Goal: Information Seeking & Learning: Learn about a topic

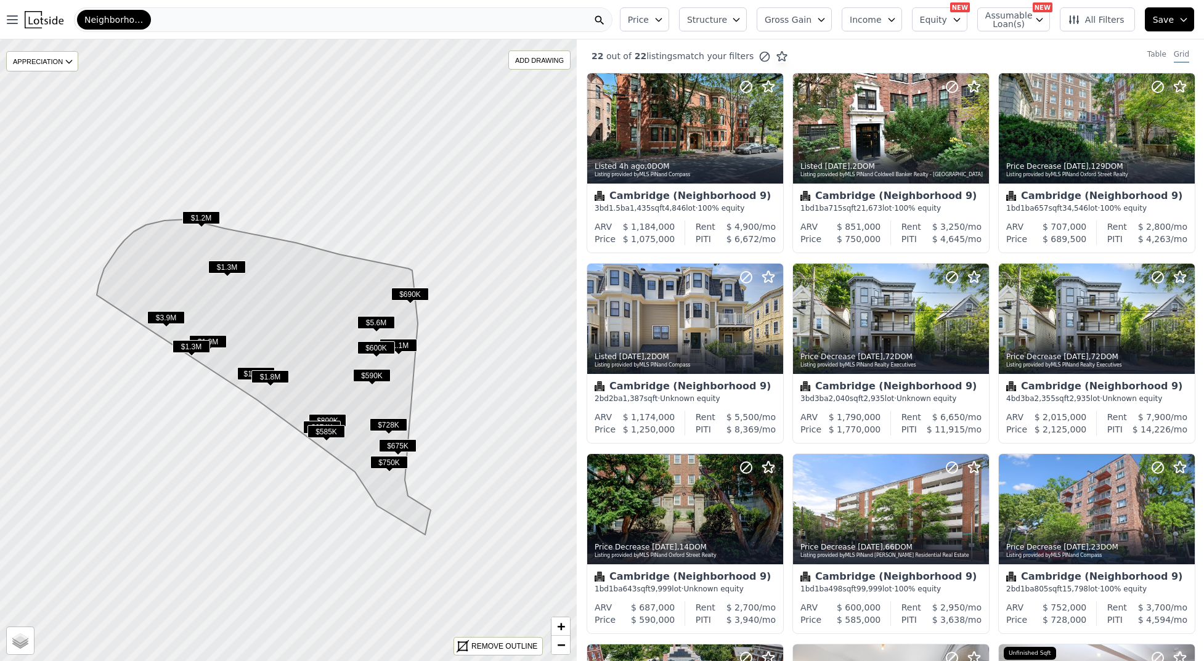
drag, startPoint x: 495, startPoint y: 12, endPoint x: 489, endPoint y: 12, distance: 6.2
click at [489, 12] on div "Neighborhood 9 ([GEOGRAPHIC_DATA])" at bounding box center [343, 19] width 539 height 25
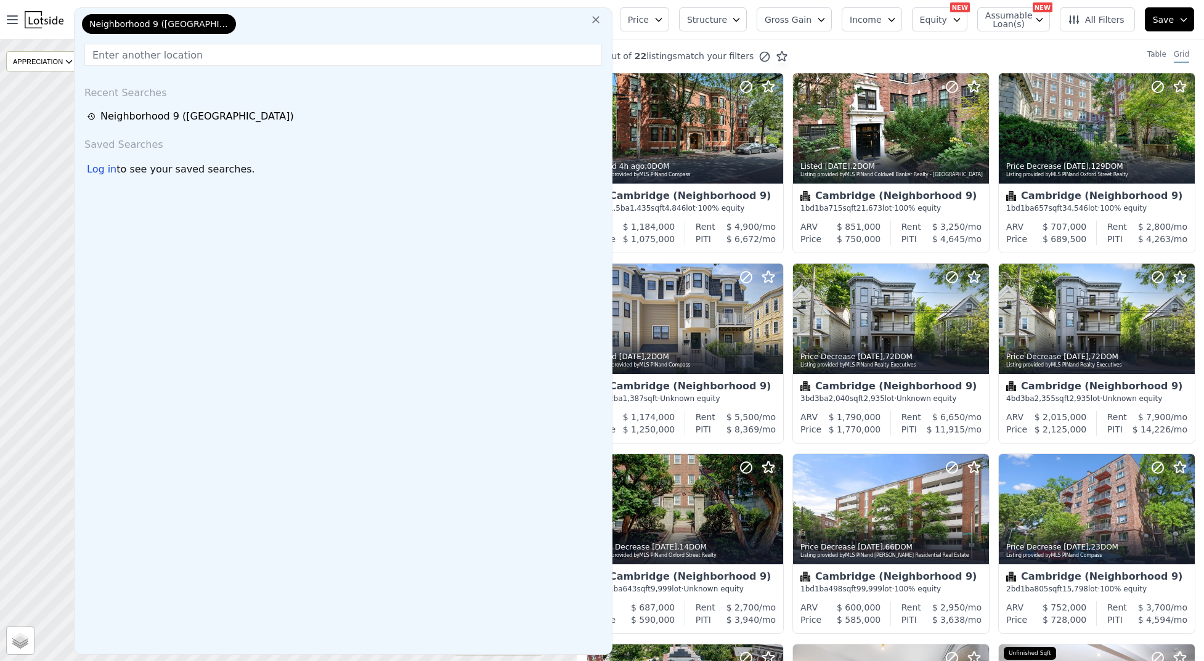
click at [477, 30] on div "Neighborhood 9 (Cambridge)" at bounding box center [343, 26] width 528 height 25
click at [589, 18] on button at bounding box center [596, 19] width 22 height 25
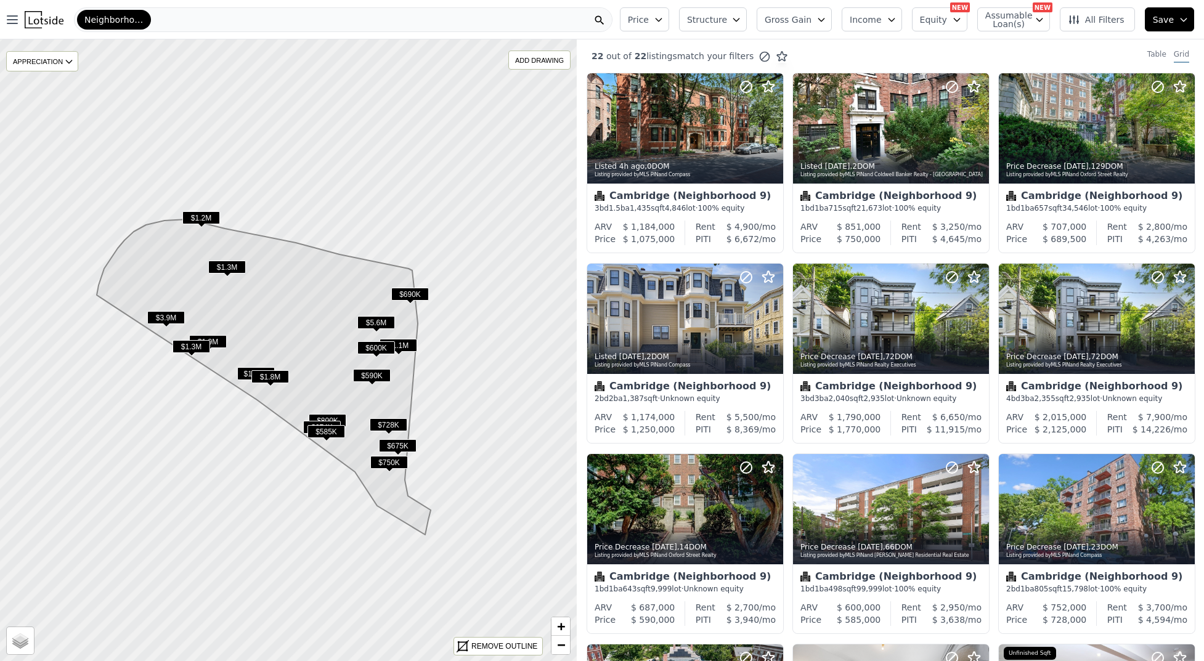
click at [475, 20] on div "Neighborhood 9 (Cambridge)" at bounding box center [343, 19] width 539 height 25
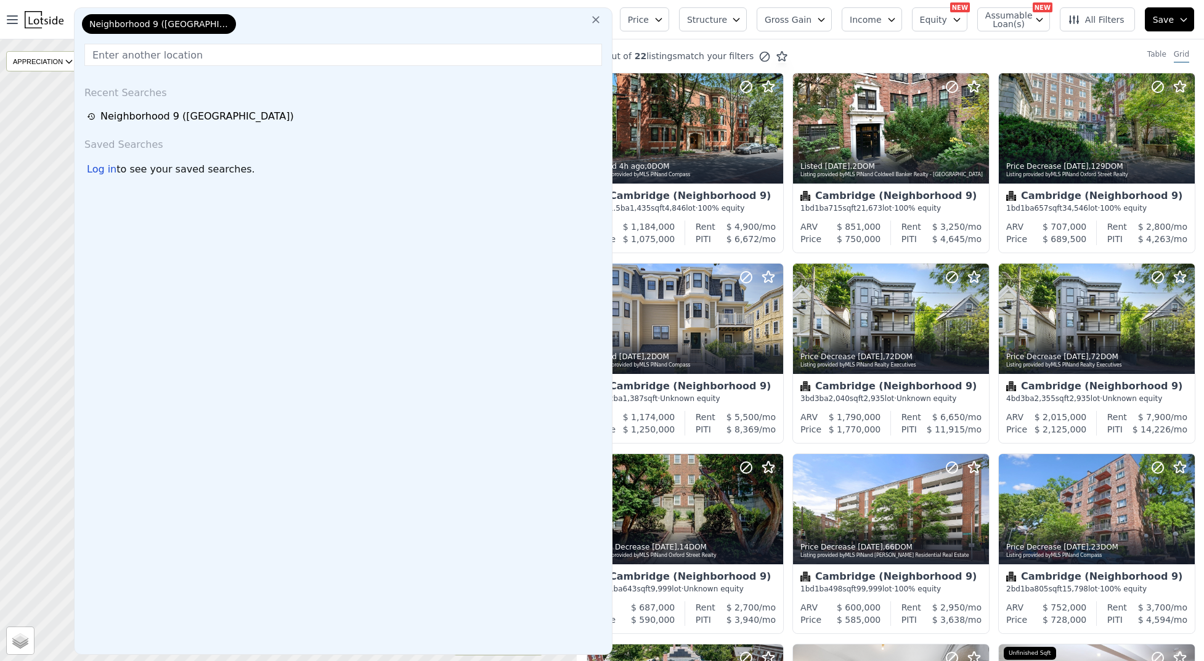
click at [595, 22] on icon at bounding box center [596, 20] width 12 height 12
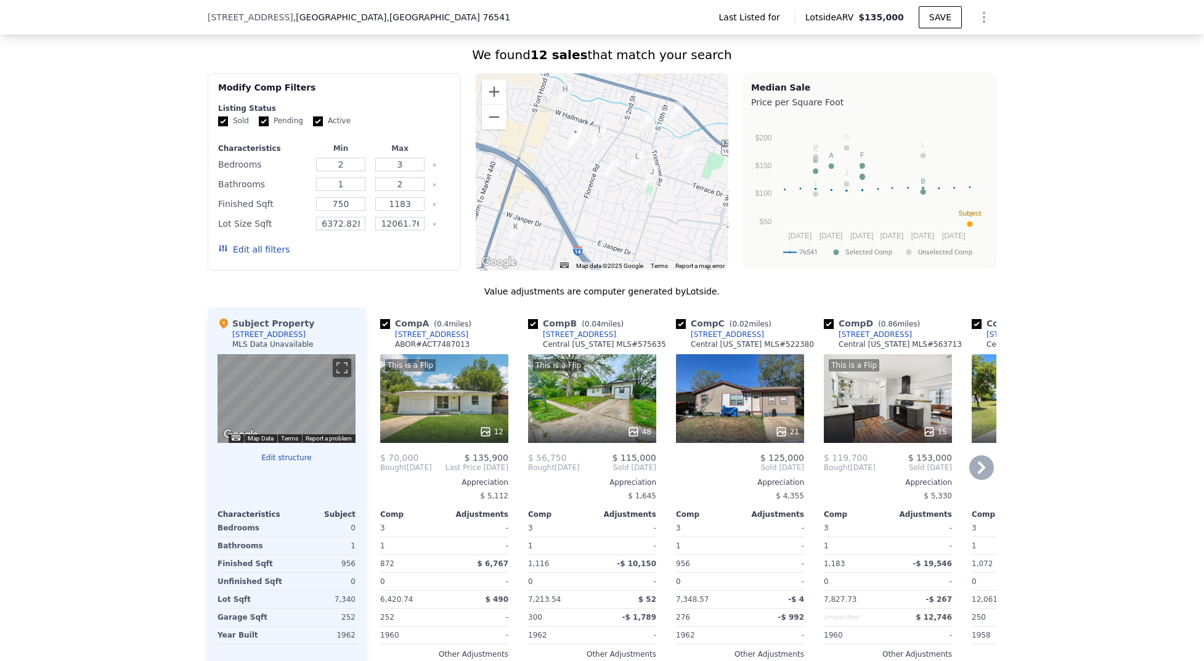
scroll to position [574, 0]
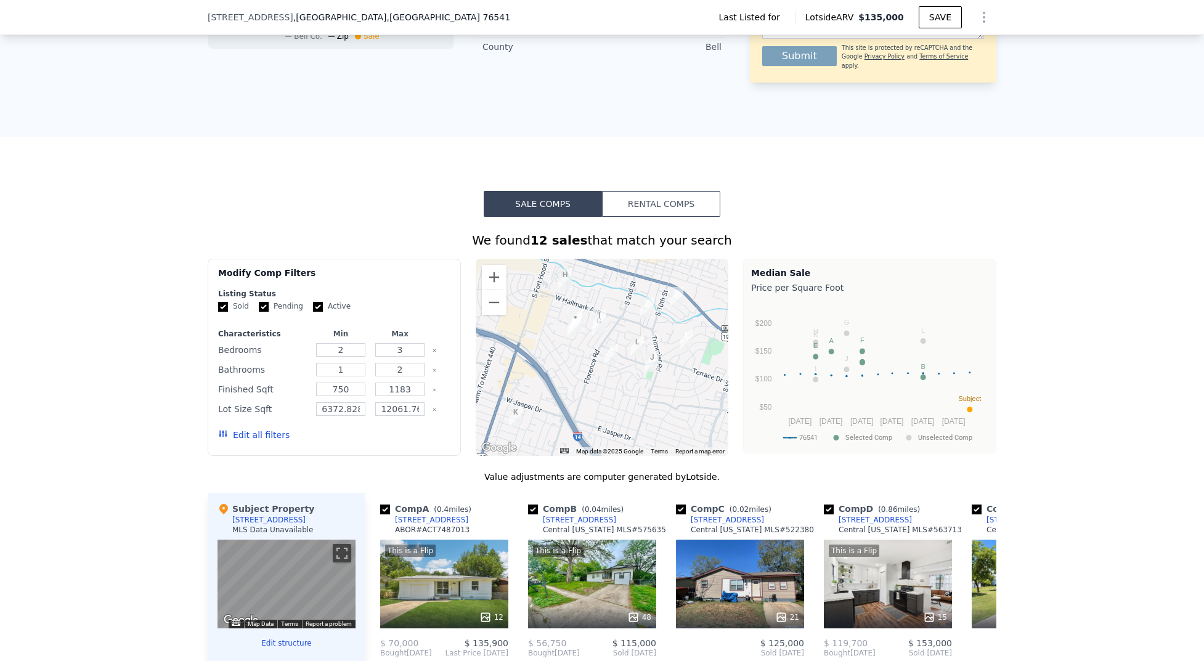
click at [648, 207] on button "Rental Comps" at bounding box center [661, 204] width 118 height 26
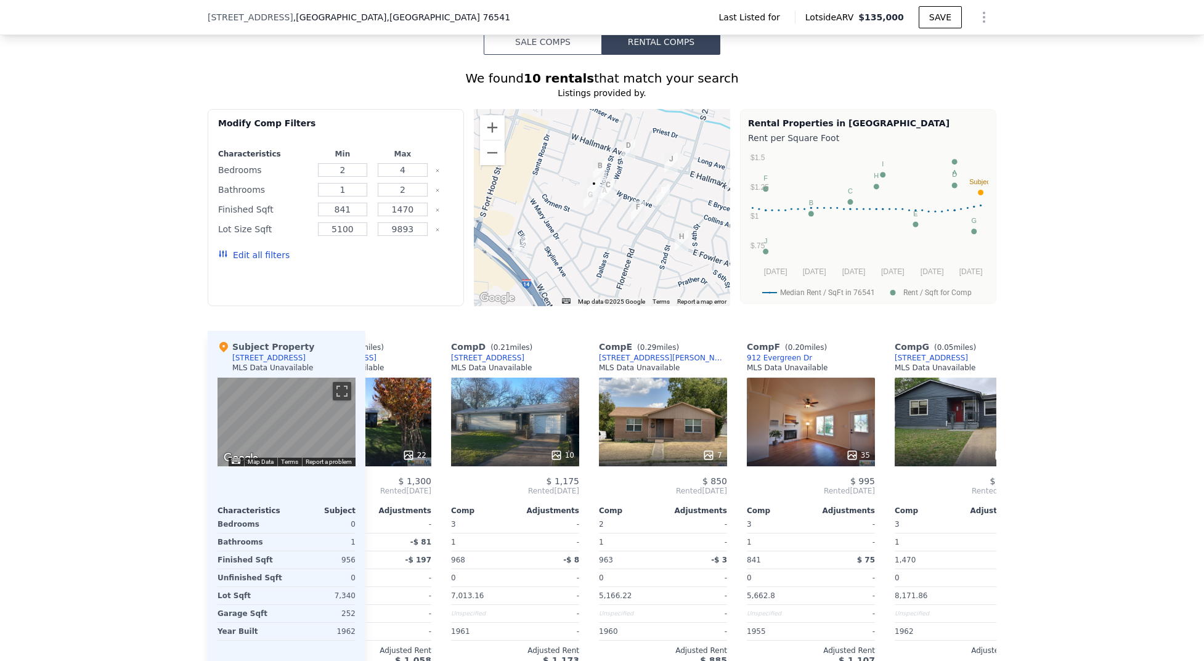
scroll to position [0, 361]
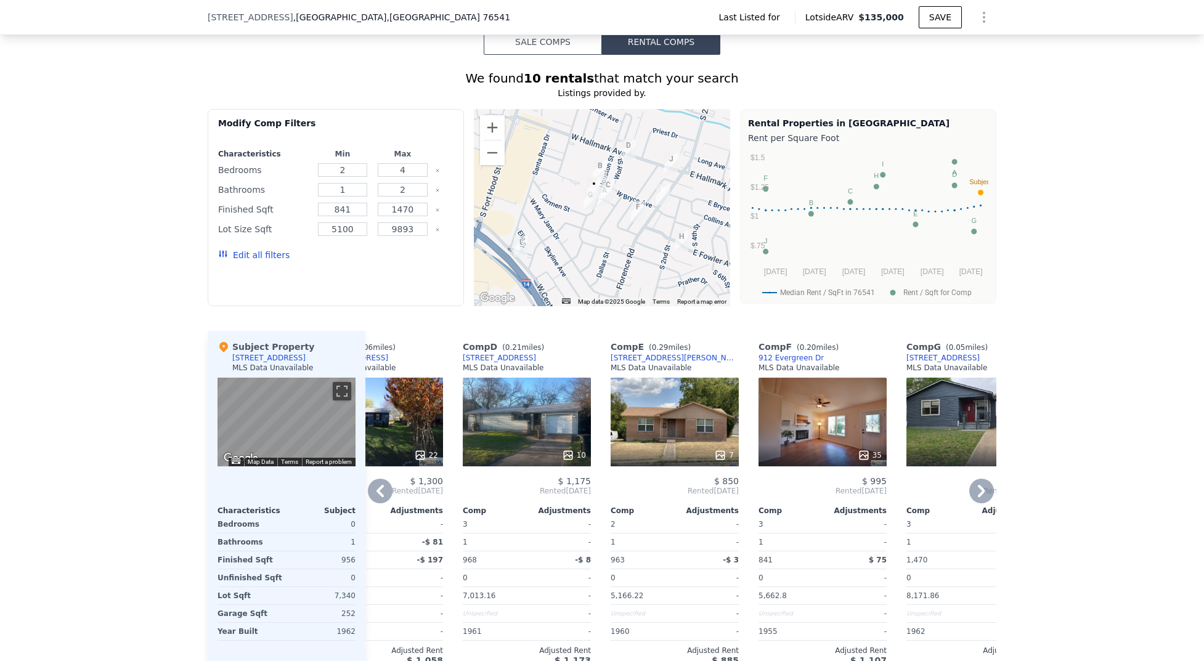
click at [668, 401] on div "7" at bounding box center [675, 422] width 128 height 89
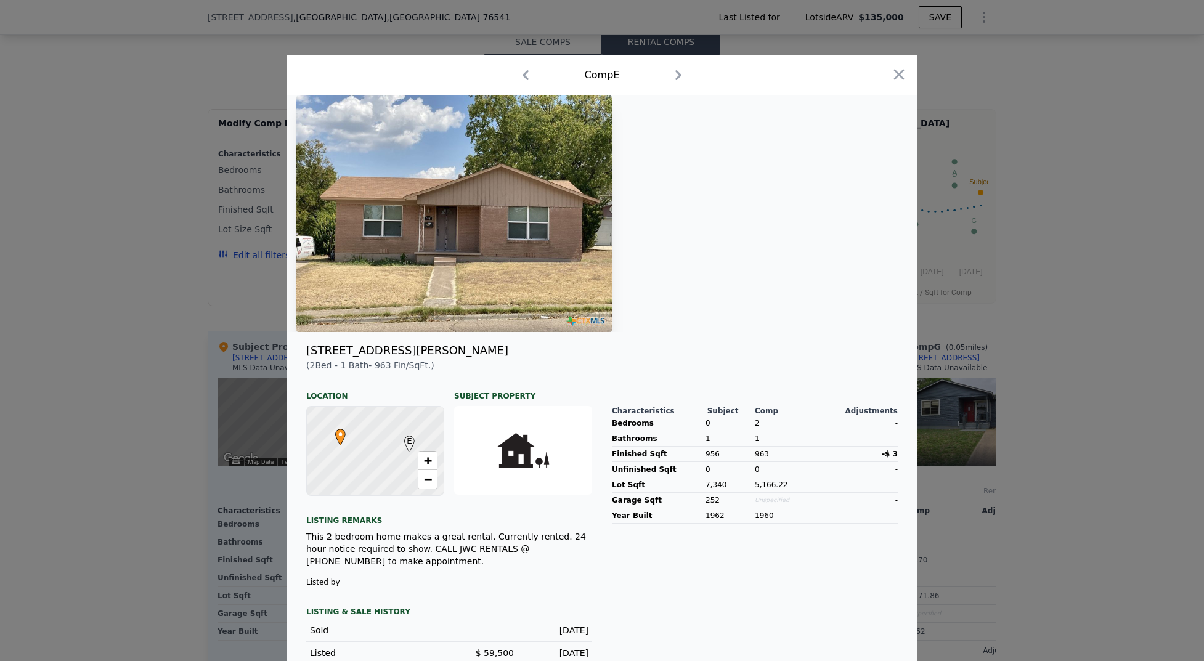
scroll to position [16, 0]
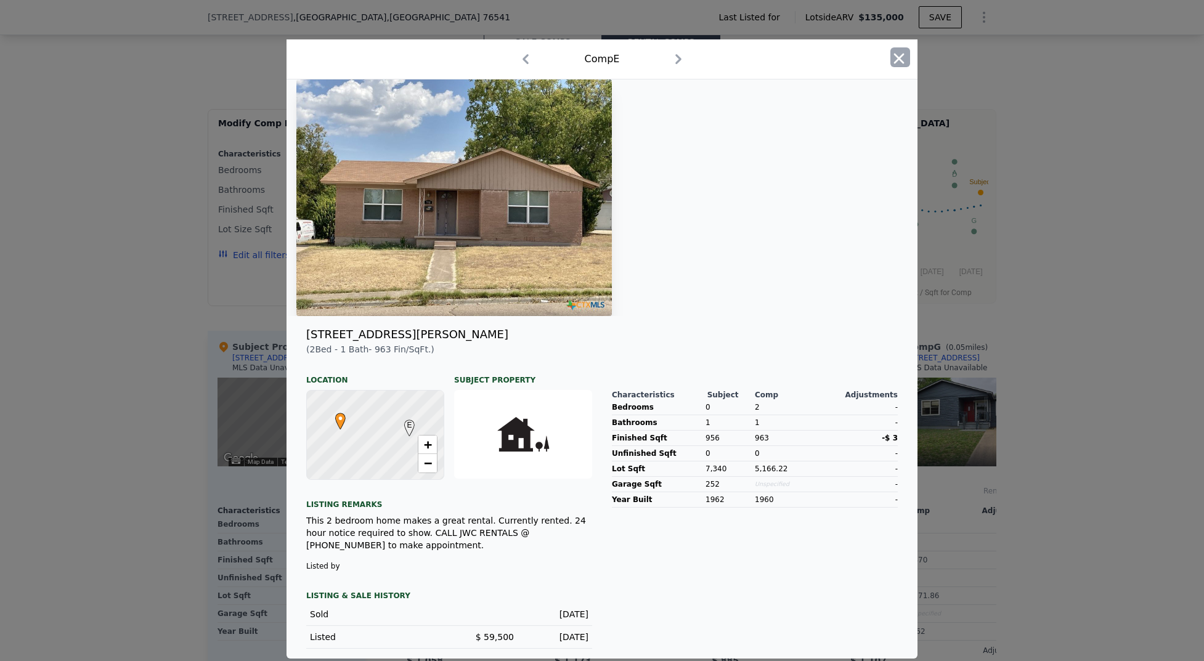
click at [896, 57] on icon "button" at bounding box center [899, 58] width 10 height 10
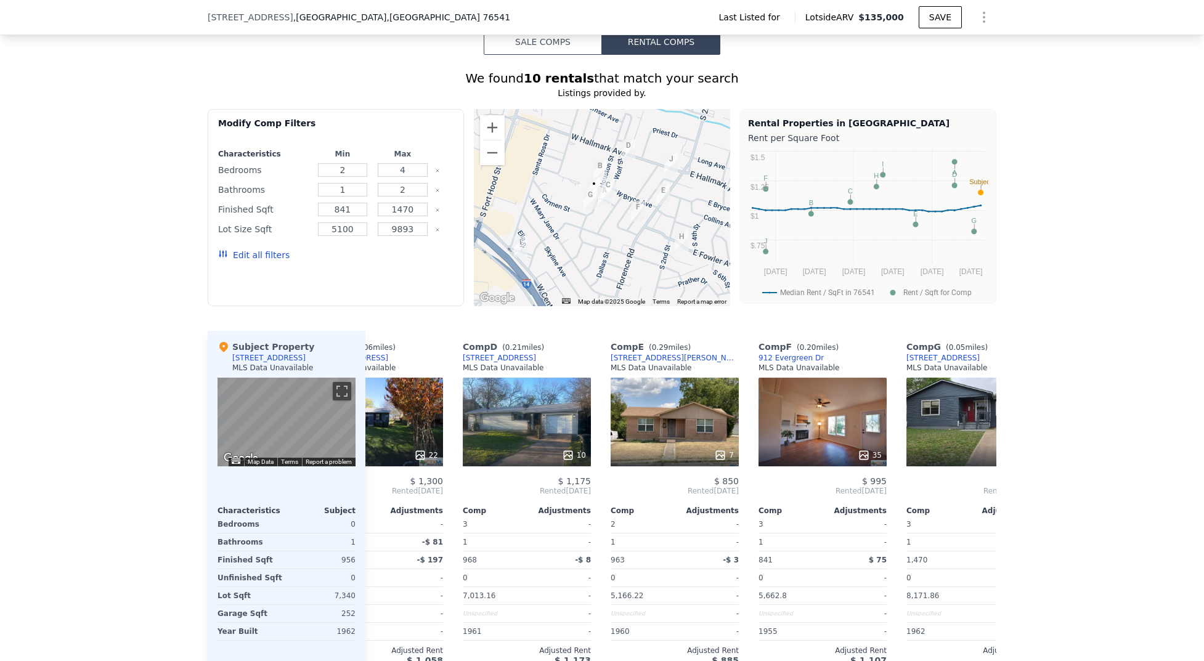
click at [1053, 317] on div "We found 10 rentals that match your search Listings provided by . Filters Map P…" at bounding box center [602, 365] width 1204 height 621
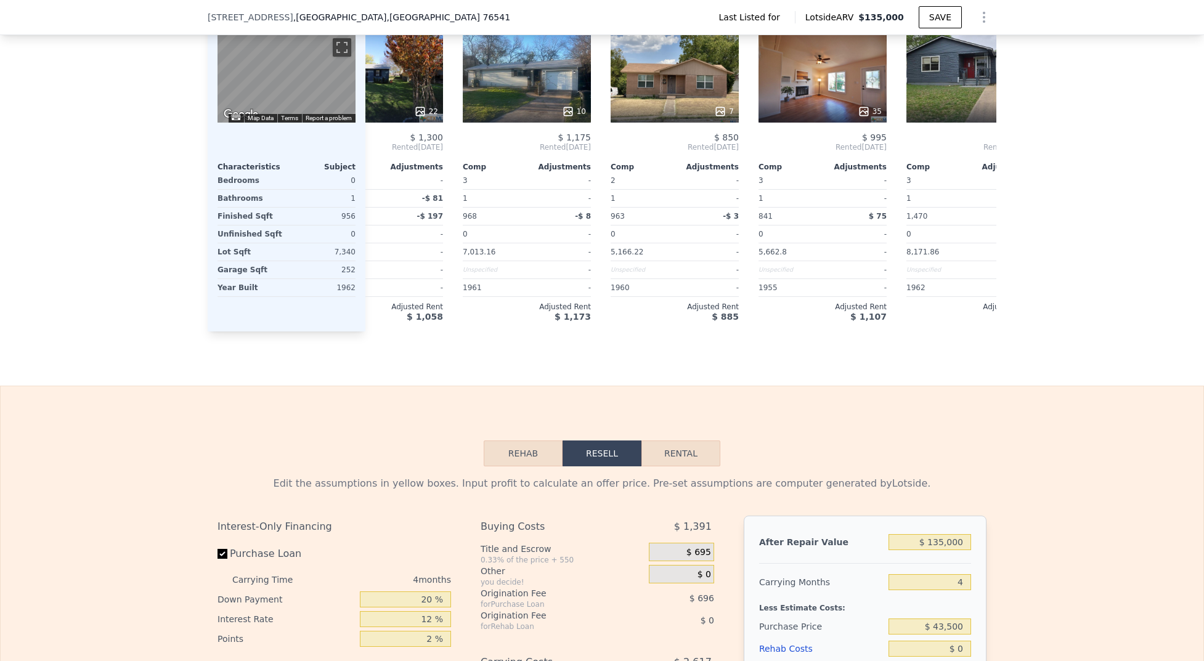
scroll to position [1430, 0]
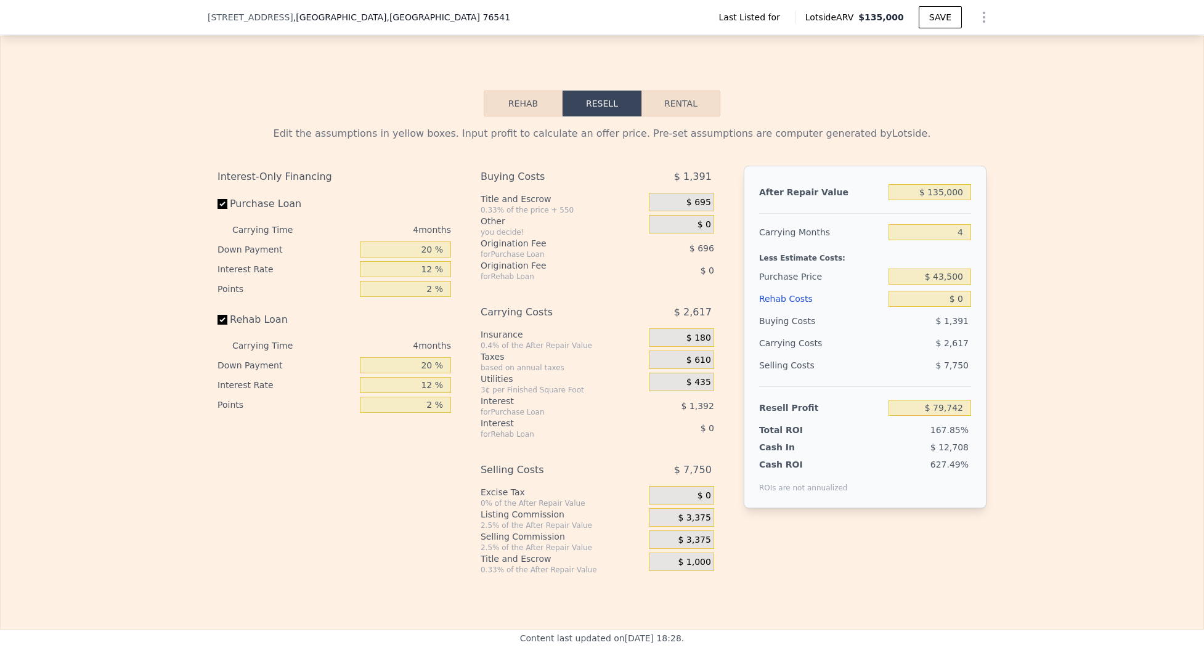
click at [675, 109] on button "Rental" at bounding box center [681, 104] width 79 height 26
select select "30"
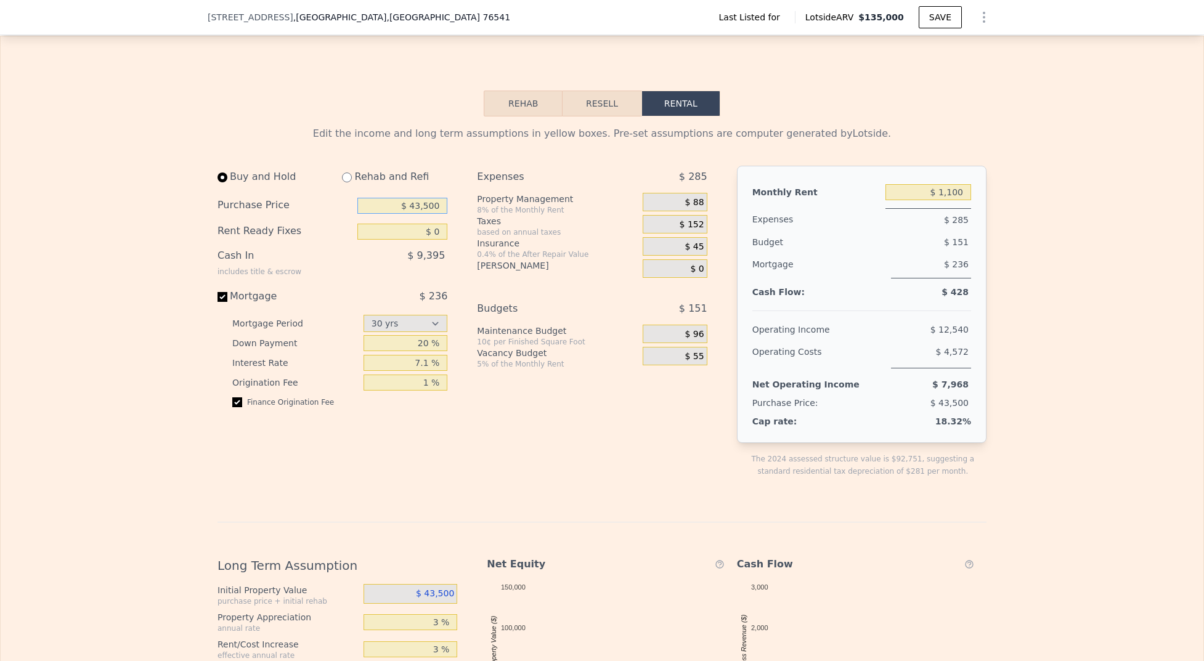
drag, startPoint x: 405, startPoint y: 206, endPoint x: 512, endPoint y: 209, distance: 106.7
click at [512, 209] on div "Buy and Hold Rehab and Refi Purchase Price $ 43,500 Rent Ready Fixes $ 0 Cash I…" at bounding box center [468, 332] width 500 height 332
type input "$ 100,000"
type input "$ 10,000"
drag, startPoint x: 438, startPoint y: 365, endPoint x: 374, endPoint y: 360, distance: 63.7
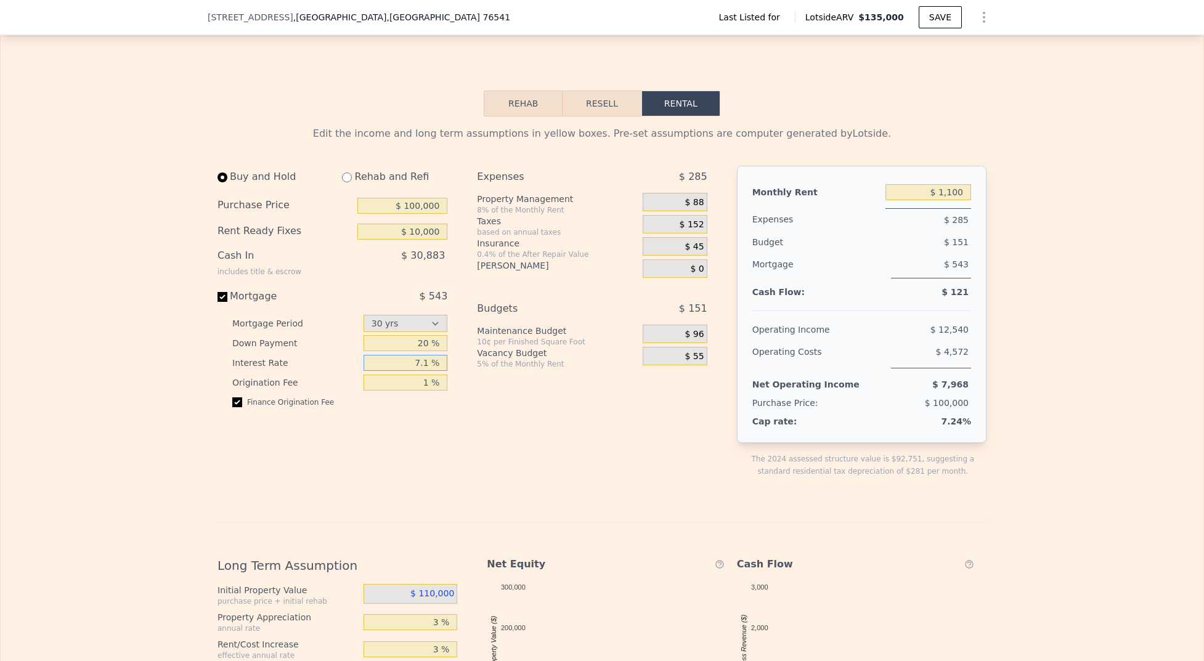
click at [374, 360] on input "7.1 %" at bounding box center [406, 363] width 84 height 16
type input "8.5 %"
type input "2 %"
click at [622, 466] on div "Expenses $ 285 Property Management 8% of the Monthly Rent $ 88 Taxes based on a…" at bounding box center [597, 332] width 240 height 332
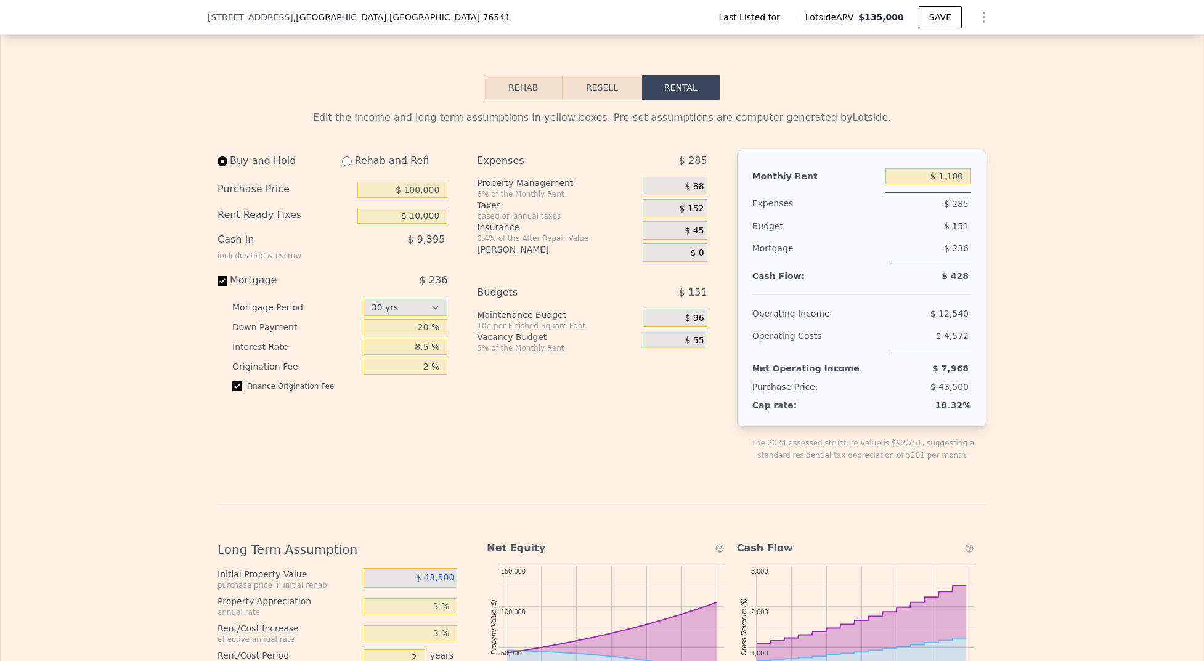
click at [342, 163] on input "radio" at bounding box center [347, 162] width 10 height 10
radio input "true"
select select "30"
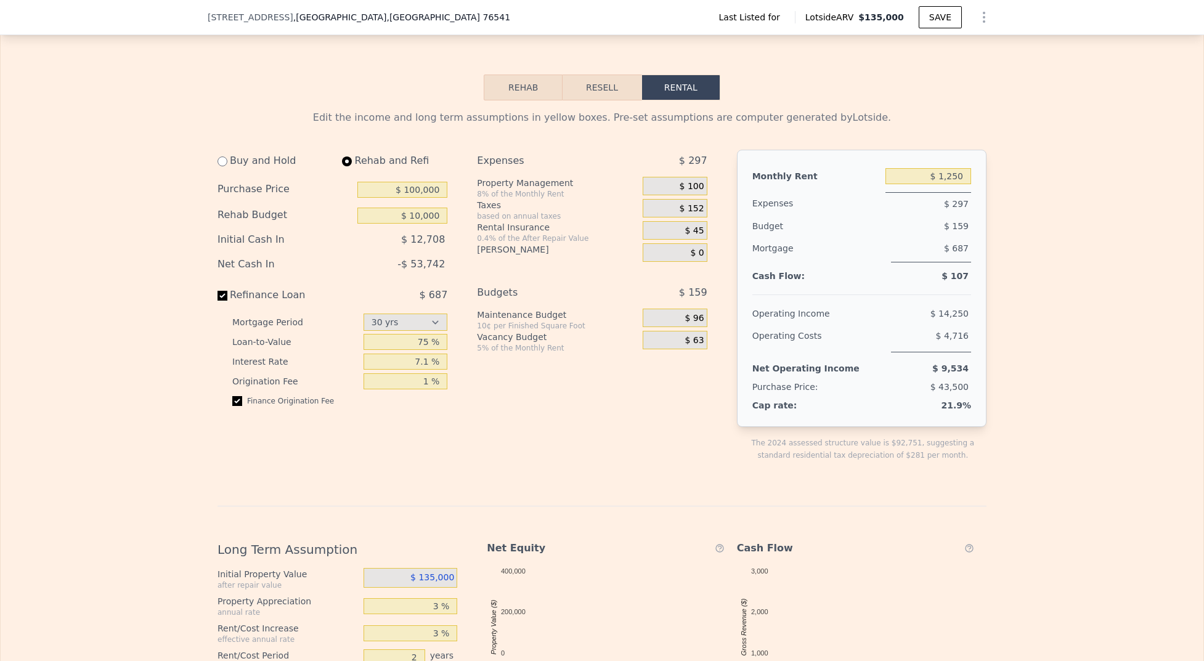
type input "$ 0"
type input "$ 1,250"
click at [370, 194] on input "$ 100,000" at bounding box center [402, 190] width 90 height 16
drag, startPoint x: 370, startPoint y: 194, endPoint x: 477, endPoint y: 197, distance: 106.7
click at [477, 197] on div "Buy and Hold Rehab and Refi Purchase Price $ 100,000 Rehab Budget $ 0 Initial C…" at bounding box center [468, 316] width 500 height 332
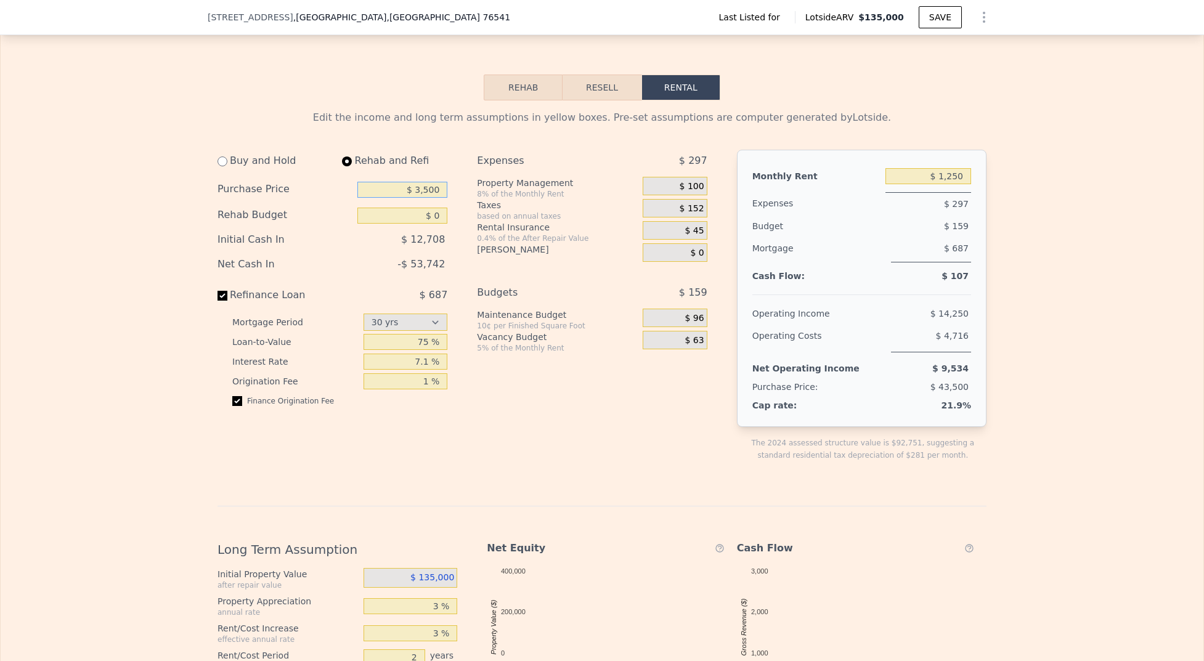
type input "$ 35,000"
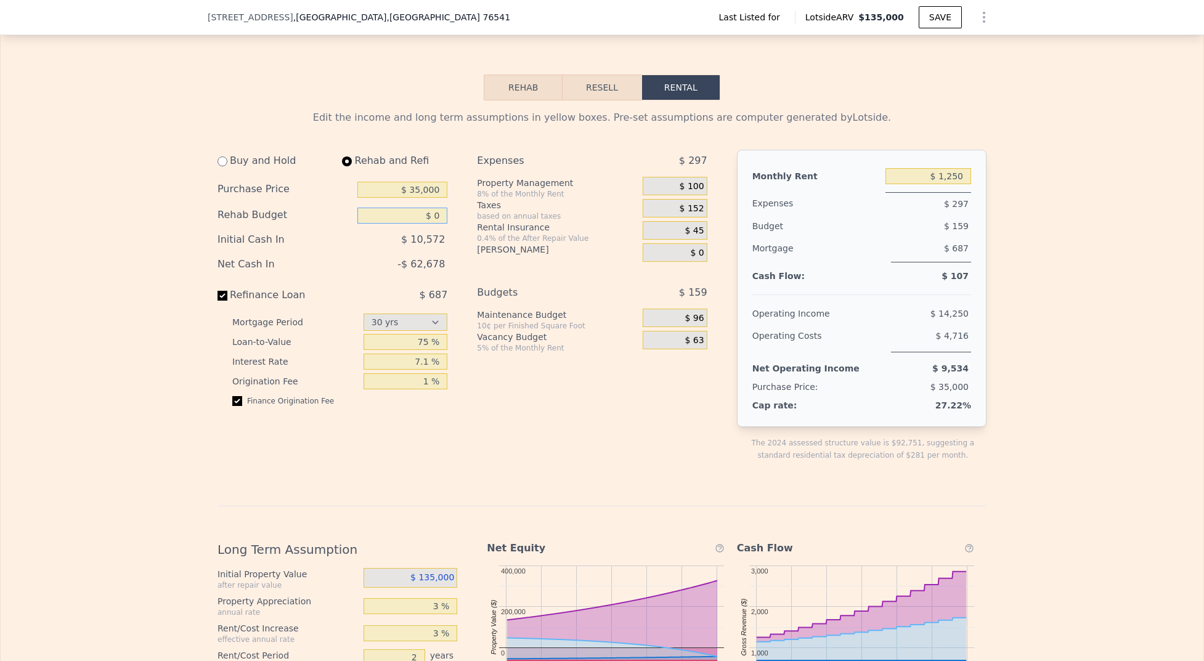
click at [435, 216] on input "$ 0" at bounding box center [402, 216] width 90 height 16
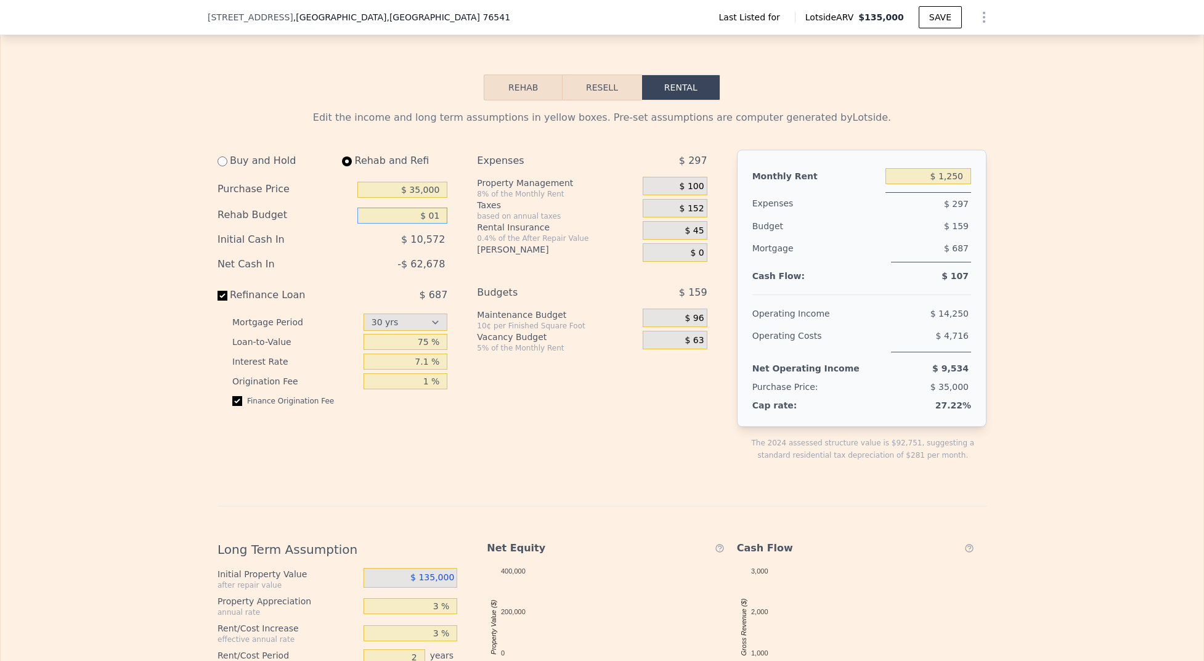
type input "$ 0"
type input "$ 10,000"
click at [418, 251] on div "$ 13,052" at bounding box center [376, 240] width 141 height 22
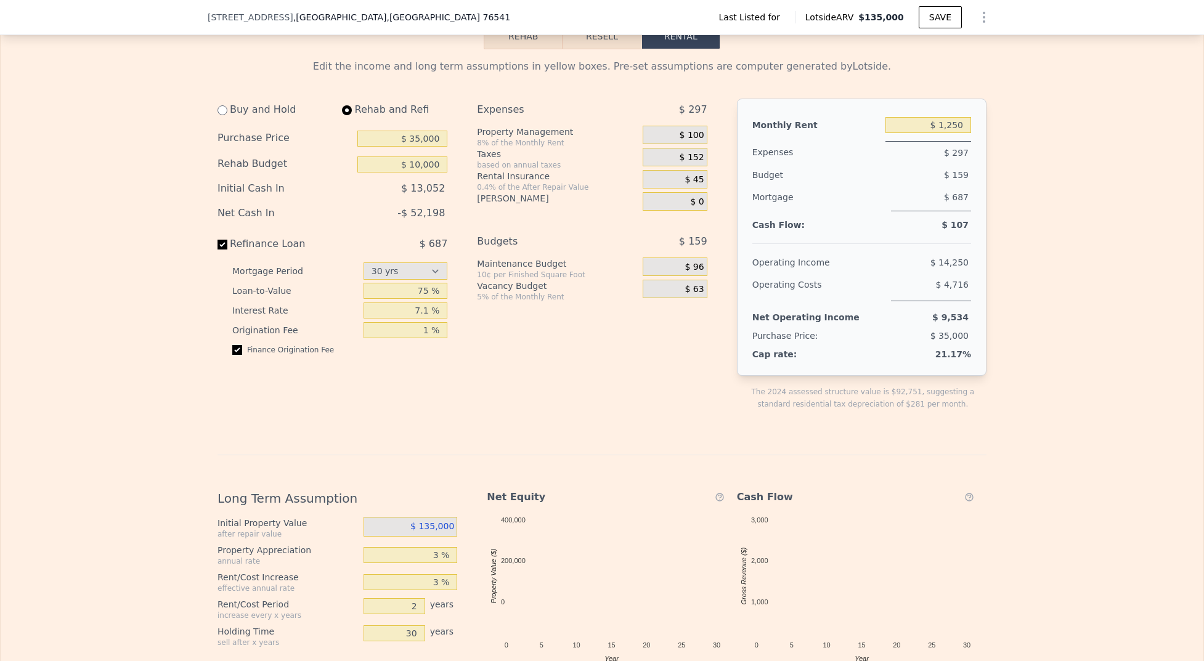
click at [422, 529] on span "$ 135,000" at bounding box center [432, 526] width 44 height 10
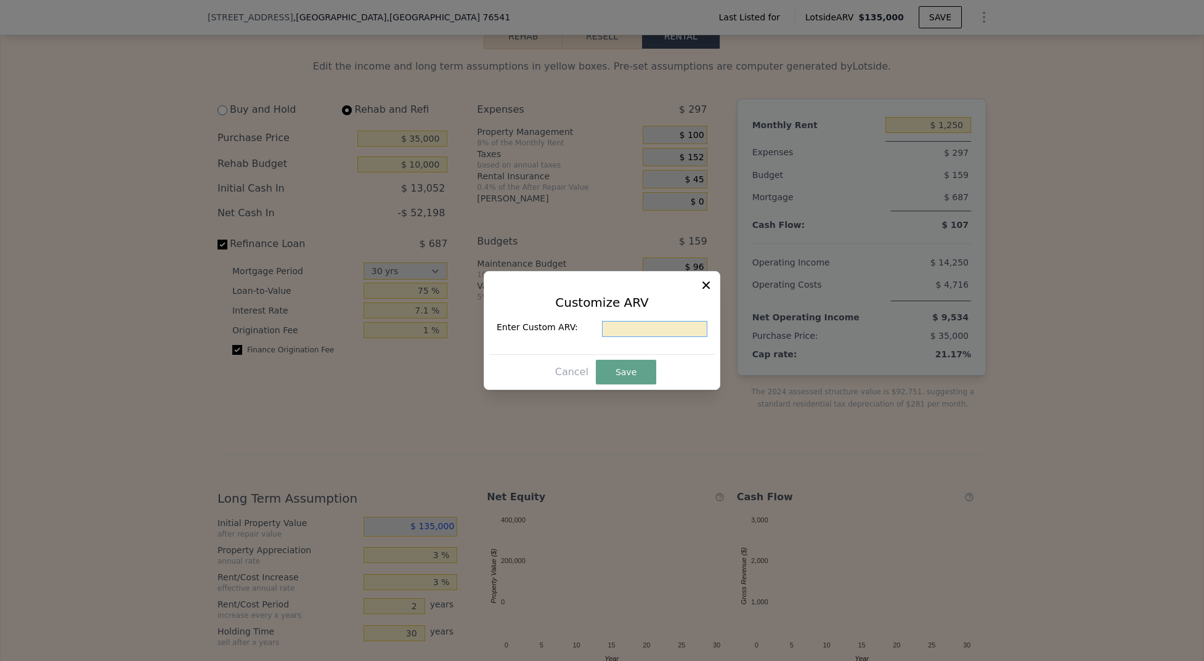
click at [627, 331] on input "text" at bounding box center [654, 329] width 105 height 16
type input "$ 100,000"
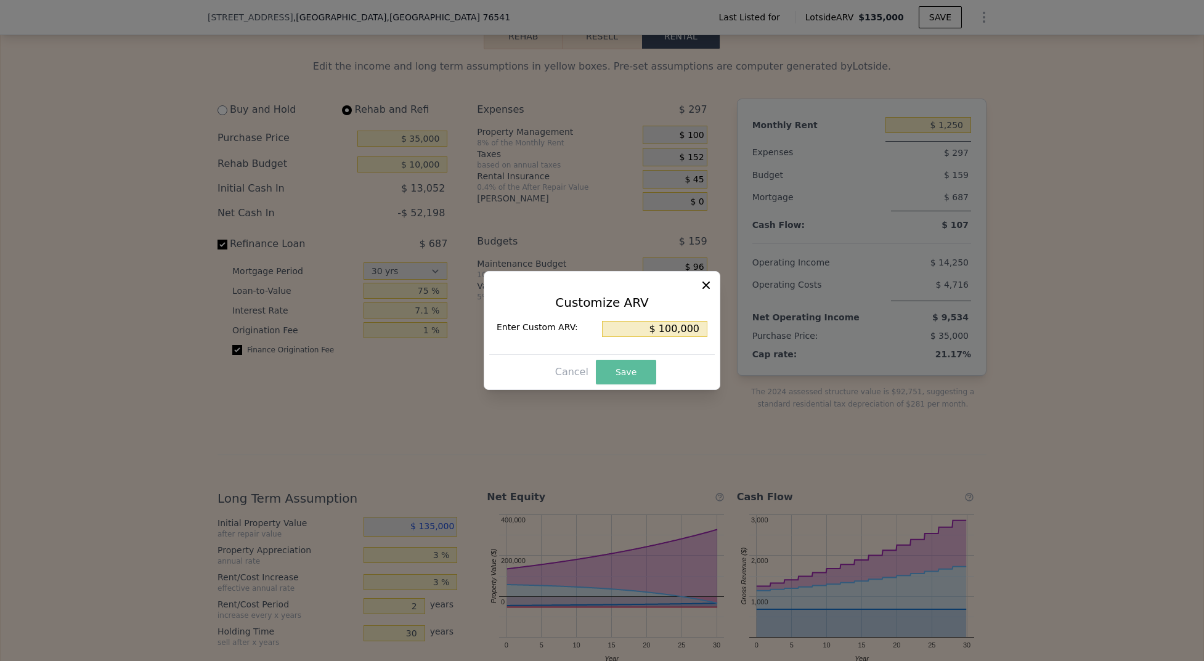
click at [640, 380] on button "Save" at bounding box center [626, 372] width 60 height 25
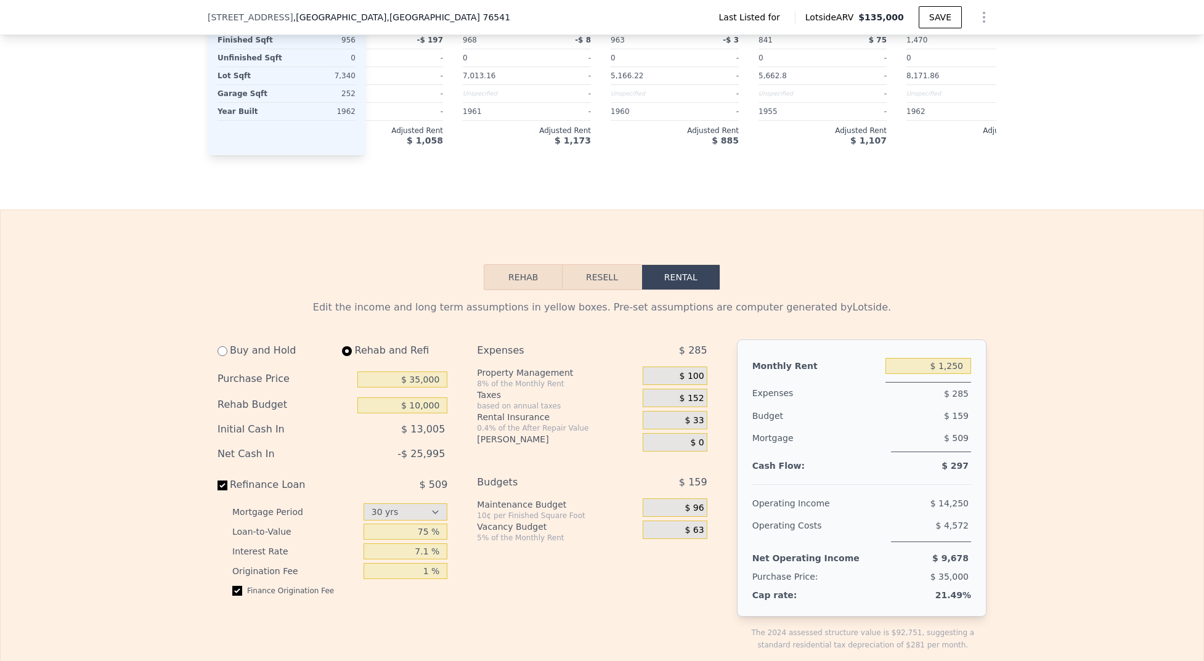
scroll to position [1357, 0]
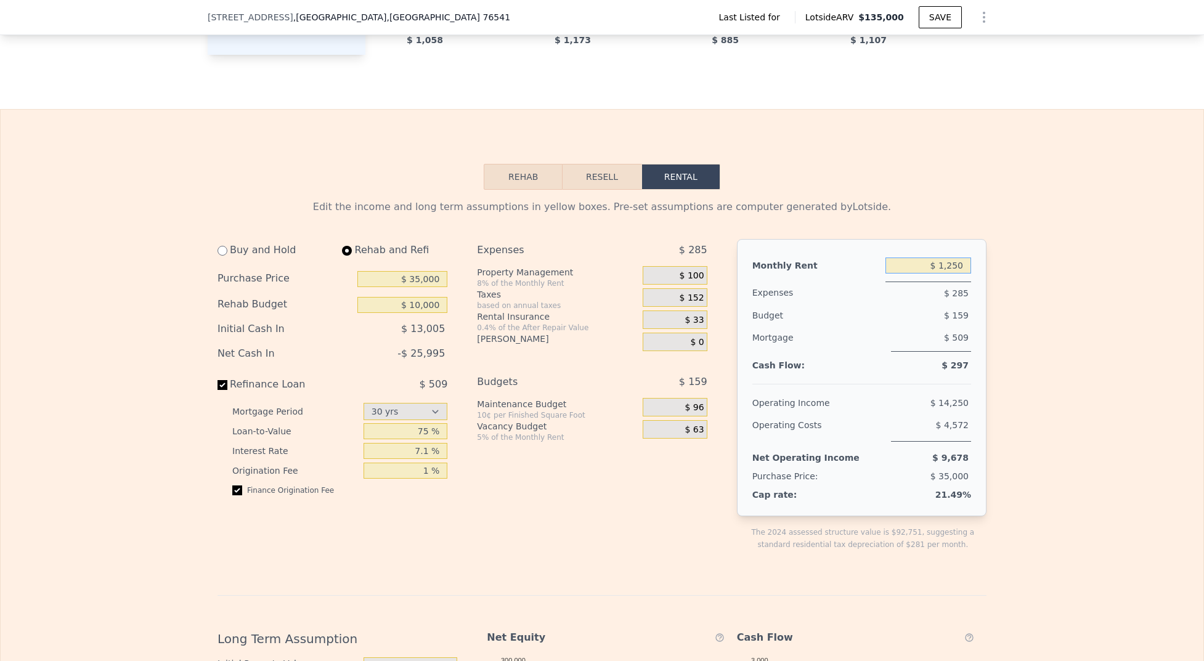
drag, startPoint x: 933, startPoint y: 270, endPoint x: 984, endPoint y: 272, distance: 50.6
click at [985, 267] on div "Edit the income and long term assumptions in yellow boxes. Pre-set assumptions …" at bounding box center [602, 608] width 789 height 837
type input "$ 0"
type input "$ 900"
click at [931, 395] on div "$ 10,260" at bounding box center [906, 403] width 129 height 22
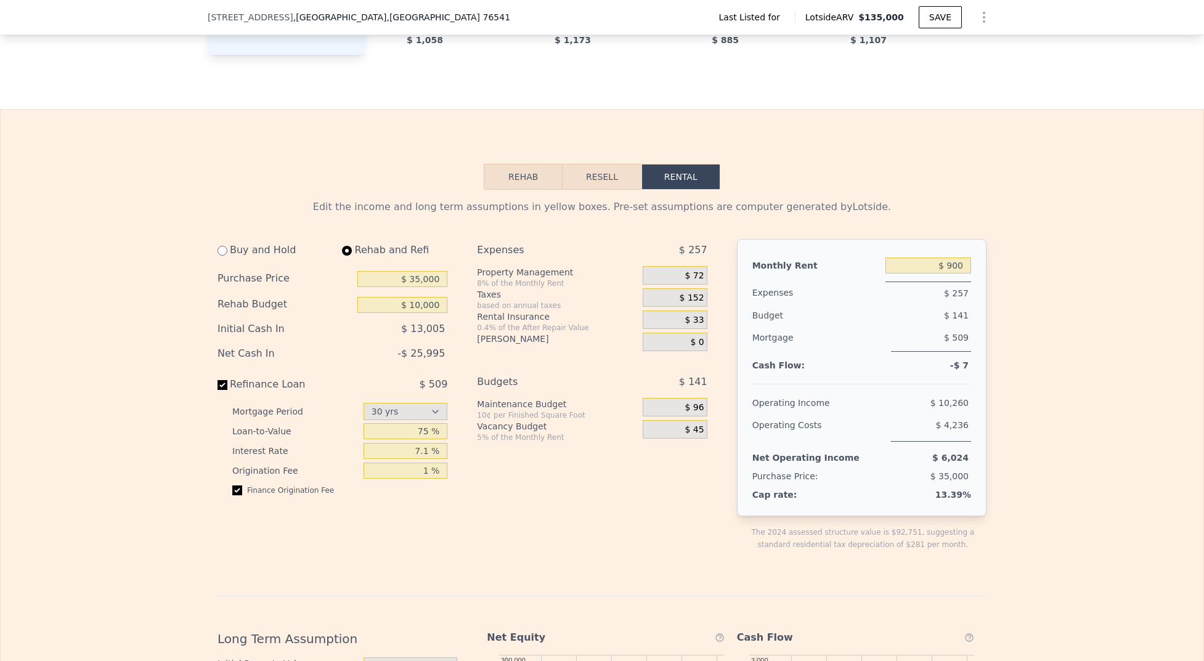
click at [694, 412] on span "$ 96" at bounding box center [694, 407] width 19 height 11
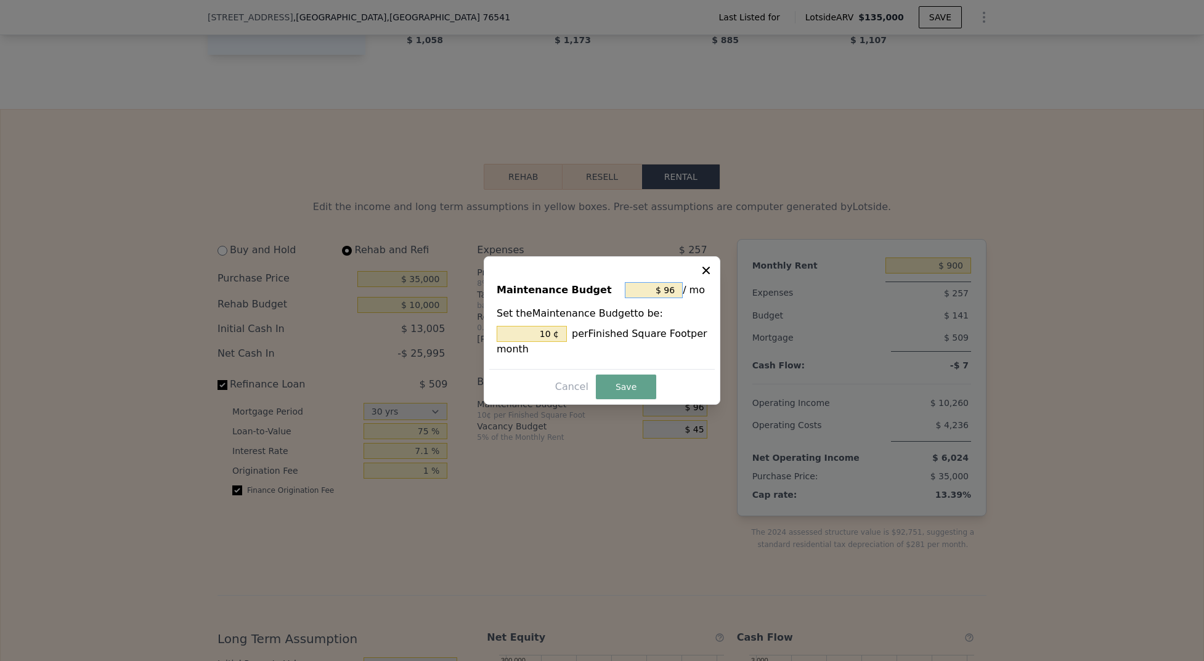
drag, startPoint x: 677, startPoint y: 290, endPoint x: 636, endPoint y: 289, distance: 41.3
click at [636, 289] on input "$ 96" at bounding box center [654, 290] width 58 height 16
type input "$ 0"
click at [635, 391] on button "Save" at bounding box center [626, 387] width 60 height 25
type input "0 %"
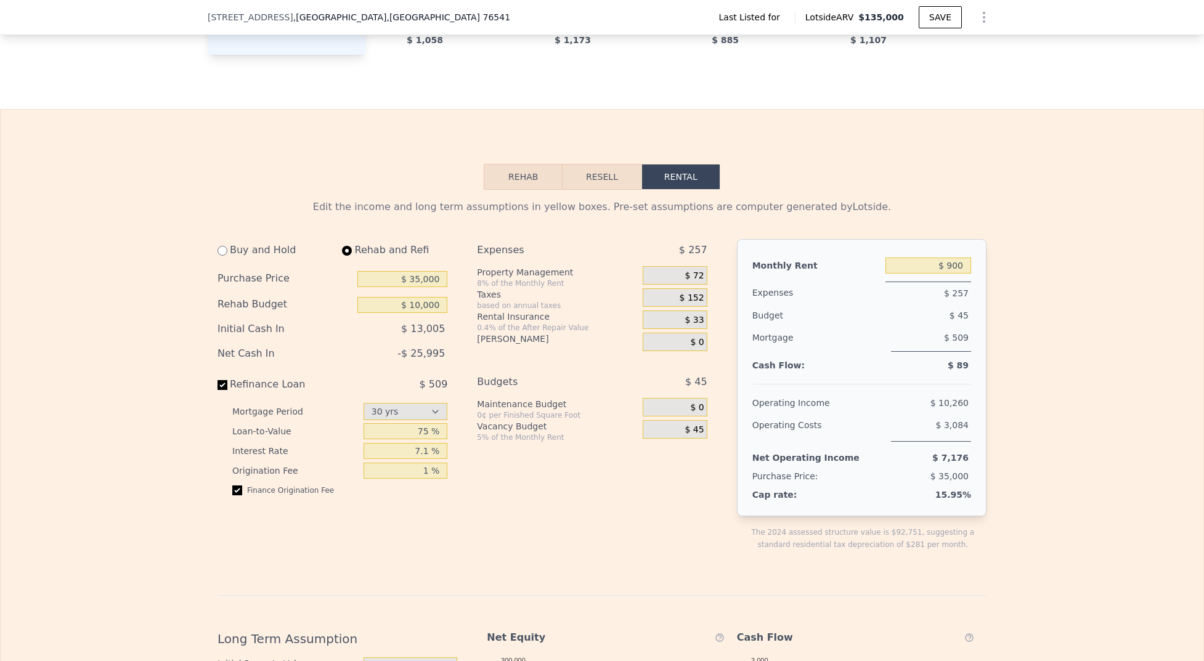
click at [685, 434] on span "$ 45" at bounding box center [694, 430] width 19 height 11
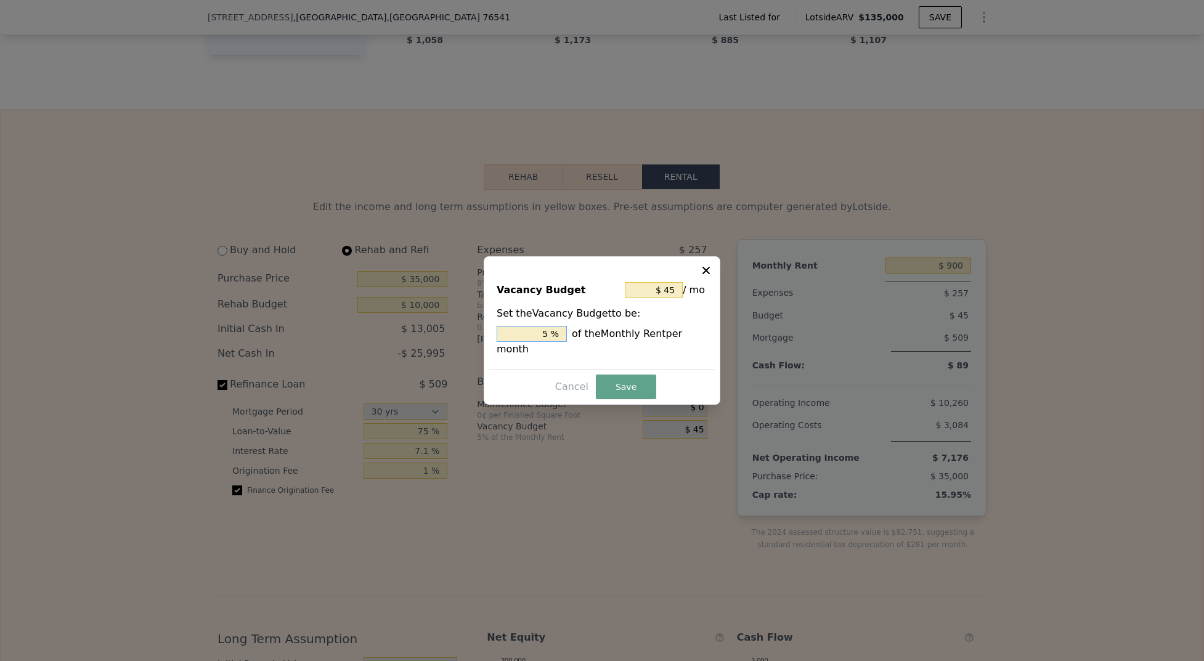
drag, startPoint x: 562, startPoint y: 335, endPoint x: 470, endPoint y: 335, distance: 92.4
click at [470, 335] on div "​ Vacancy Budget $ 45 / mo Set the Vacancy Budget to be: 5 % of the Monthly Ren…" at bounding box center [602, 330] width 1204 height 661
type input "$ 0"
type input "0 %"
click at [629, 399] on button "Save" at bounding box center [626, 387] width 60 height 25
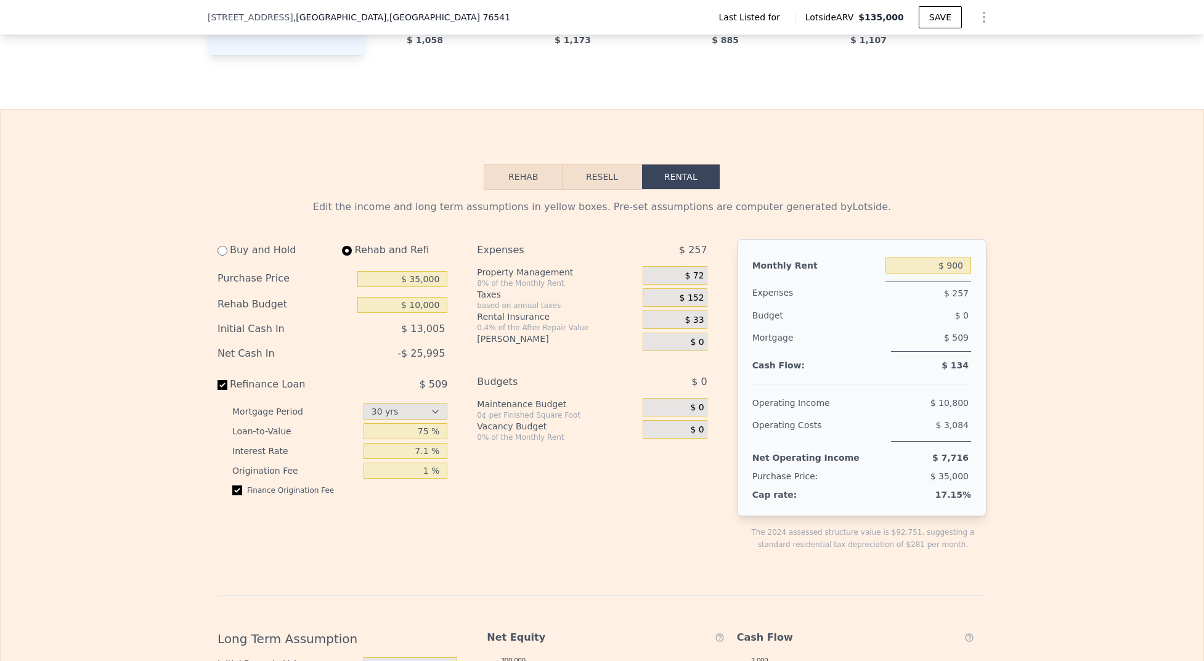
click at [690, 410] on span "$ 0" at bounding box center [697, 407] width 14 height 11
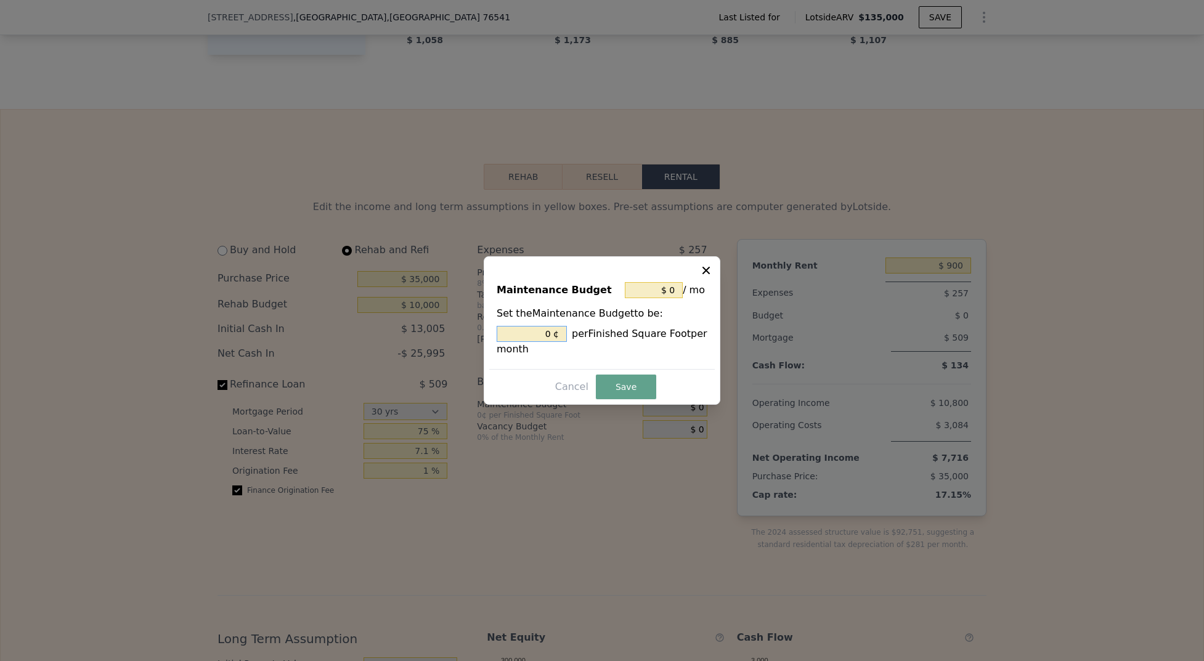
click at [550, 330] on input "0 ¢" at bounding box center [532, 334] width 70 height 16
type input "0. ¢"
type input "$ 1"
type input "0.1 ¢"
type input "$ 0"
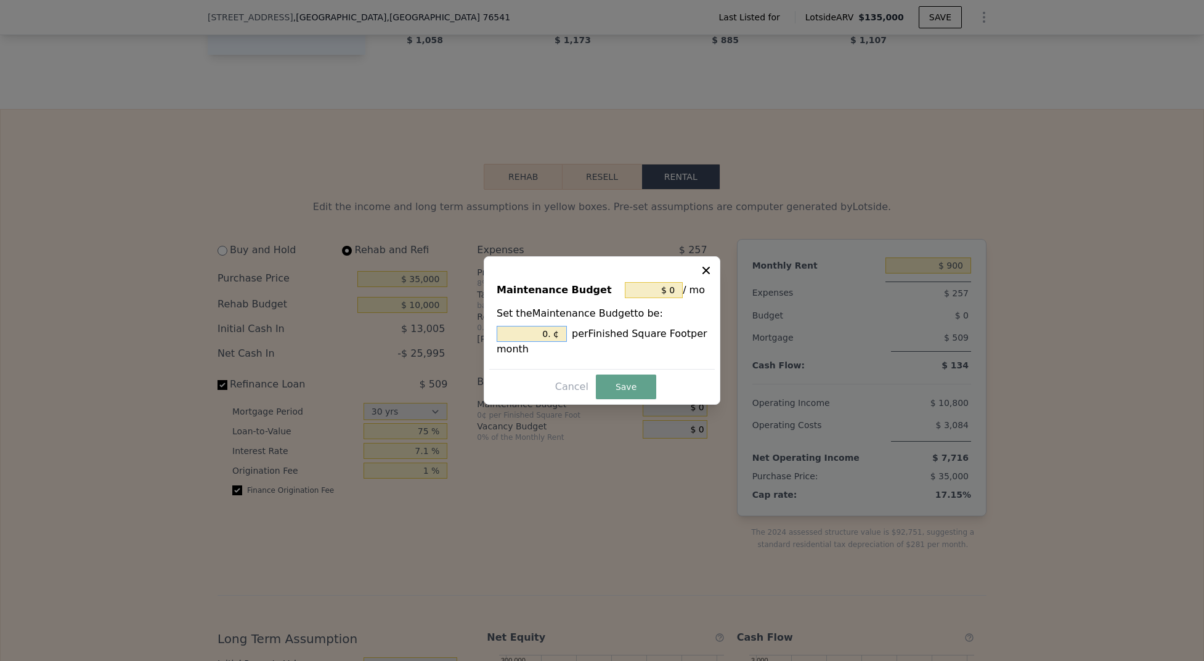
type input "0 ¢"
type input "$ 10"
type input "01 ¢"
type input "$ 96"
type input "010 ¢"
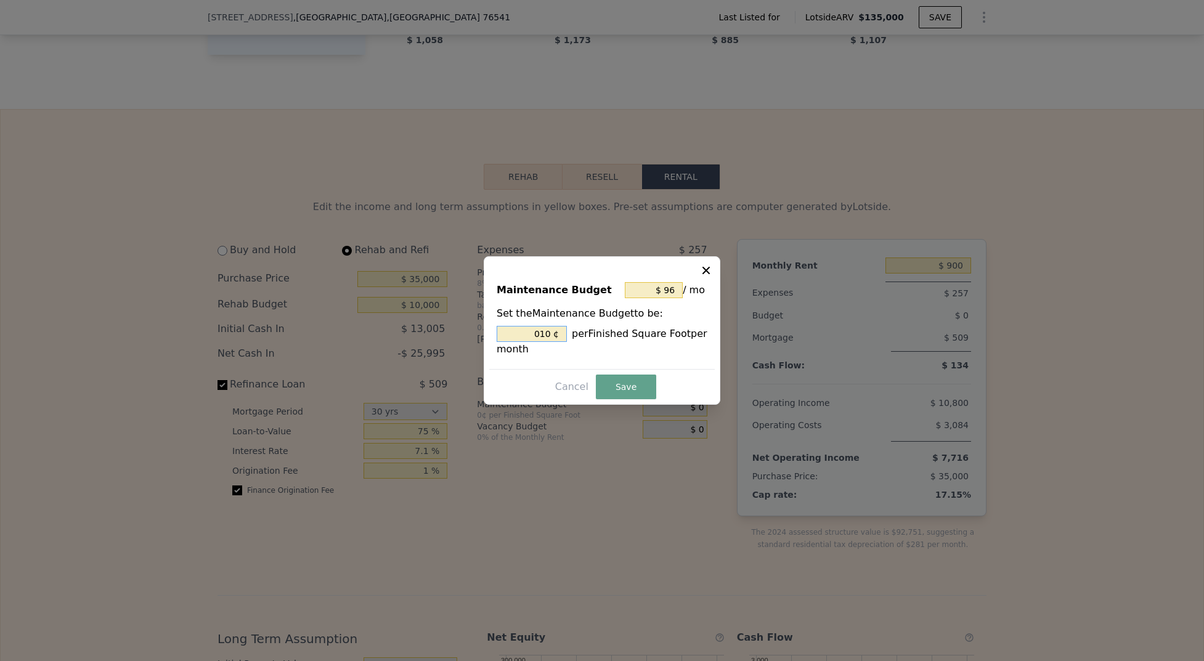
type input "$ 10"
type input "01 ¢"
type input "$ 0"
type input "0 ¢"
type input "$ 10"
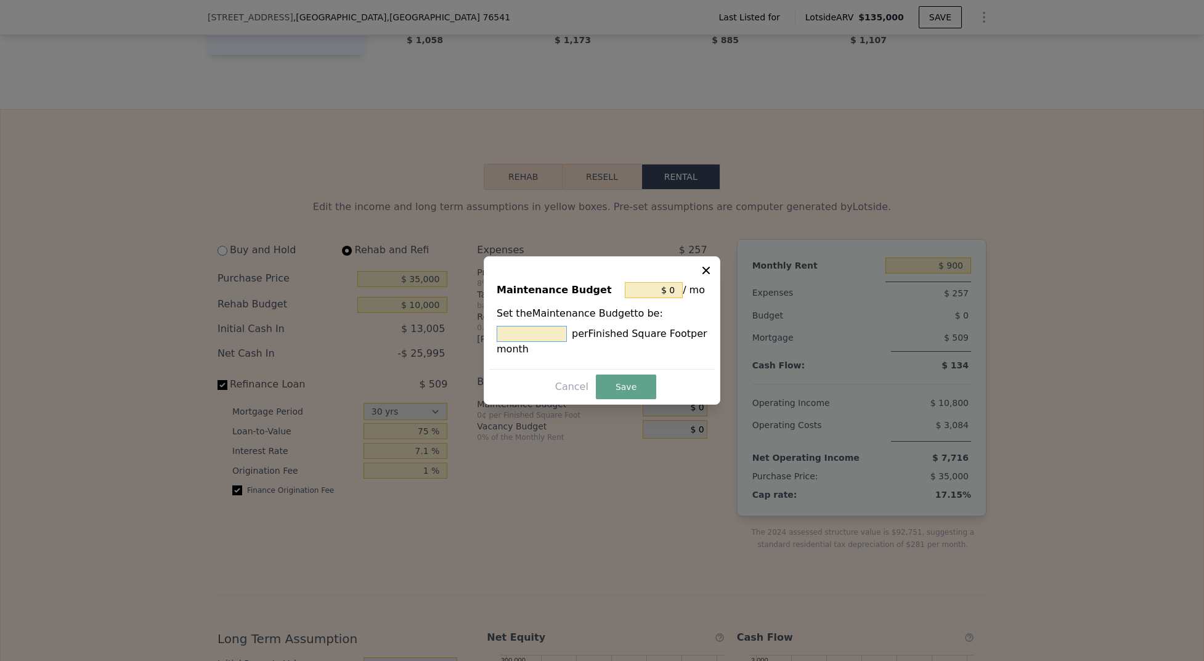
type input "1 ¢"
type input "$ 182"
type input "19 ¢"
type input "$ 1,816"
type input "190 ¢"
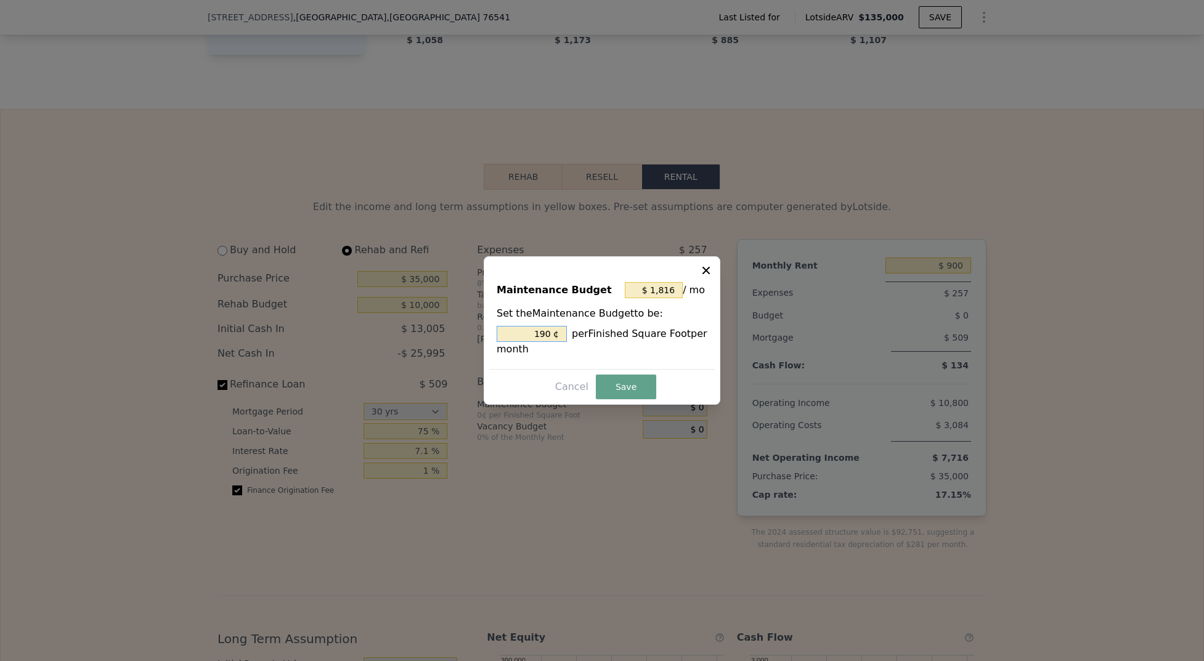
type input "$ 182"
type input "19 ¢"
type input "$ 10"
type input "1 ¢"
type input "$ 96"
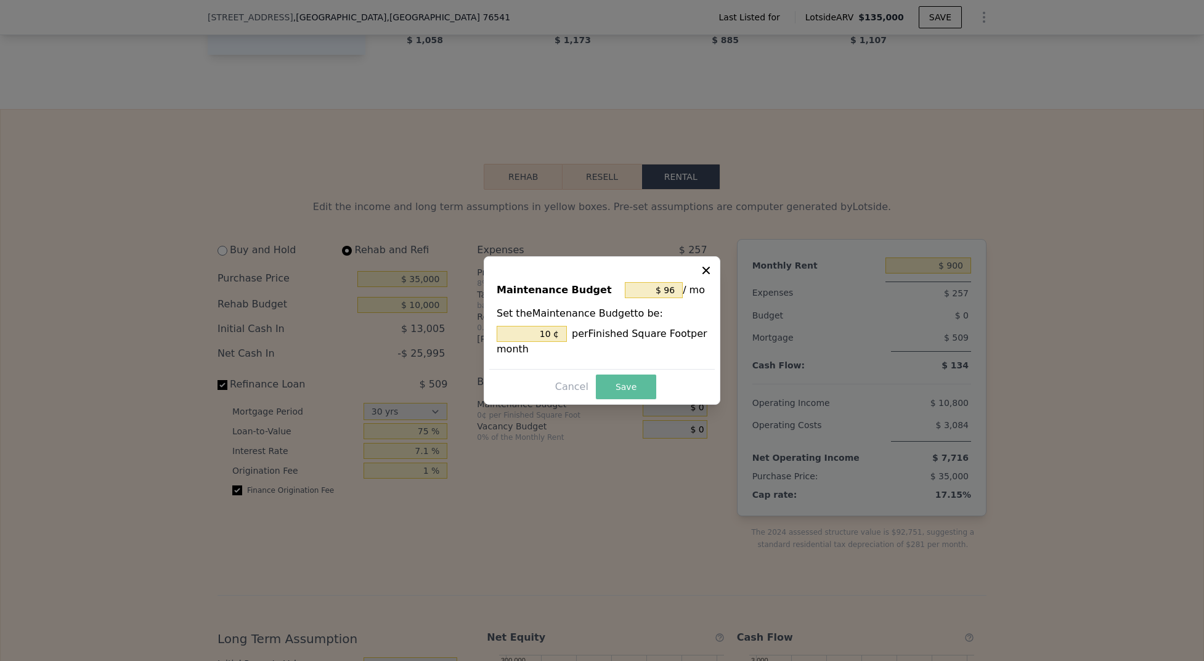
click at [650, 397] on button "Save" at bounding box center [626, 387] width 60 height 25
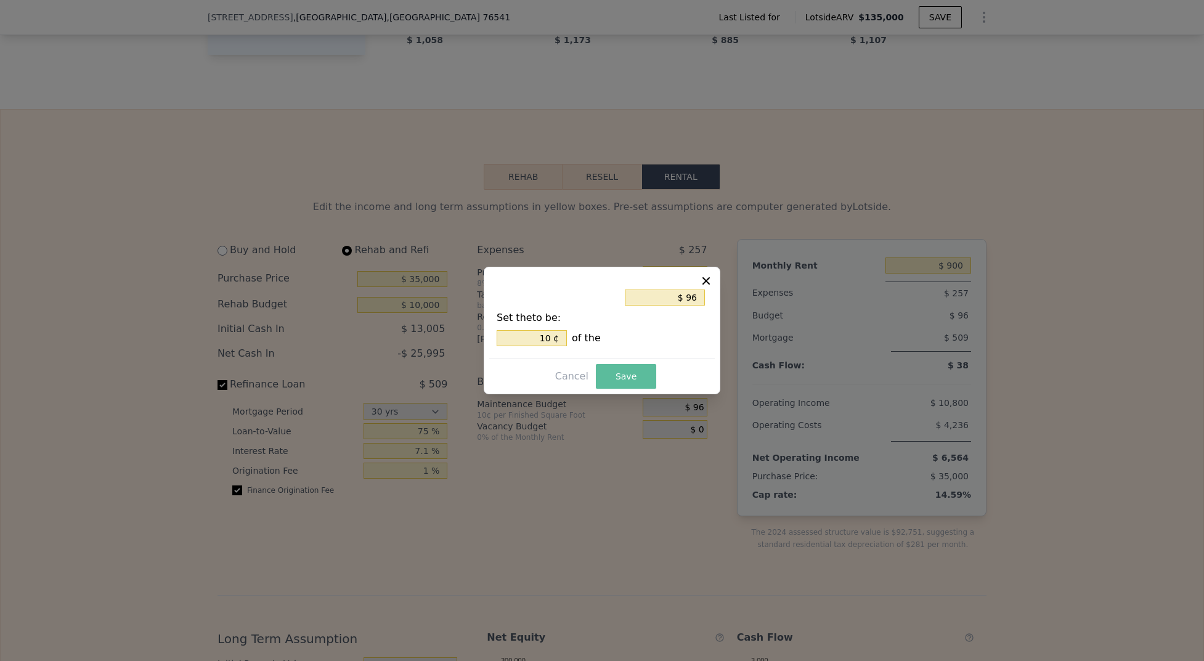
type input "10 %"
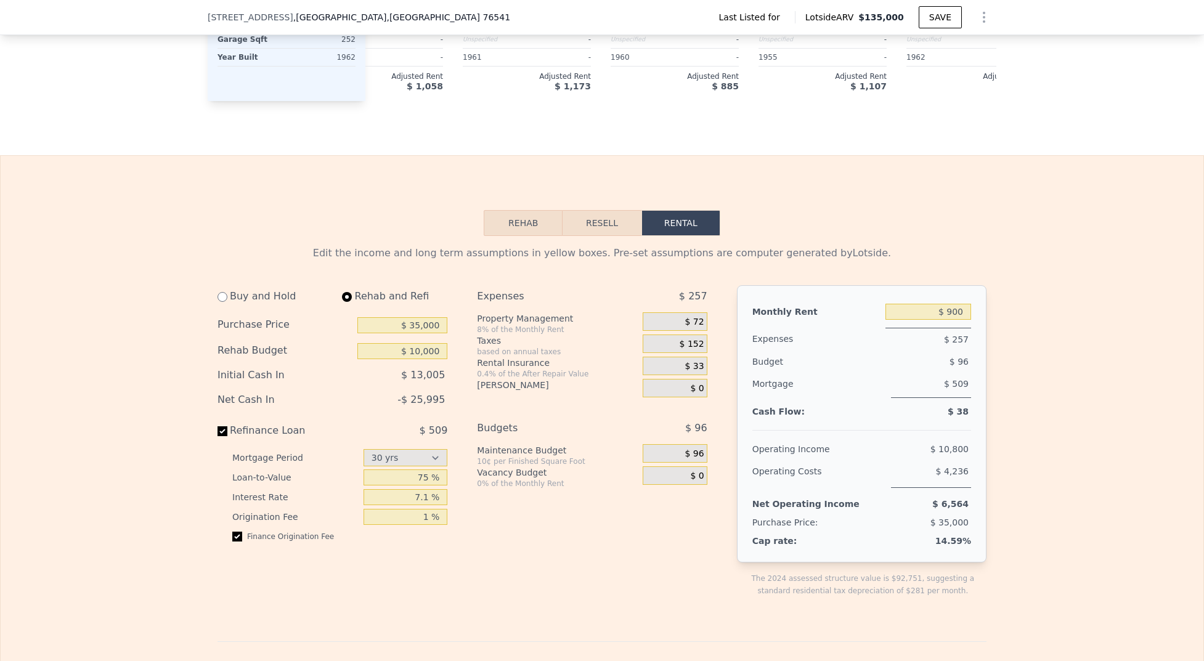
scroll to position [1303, 0]
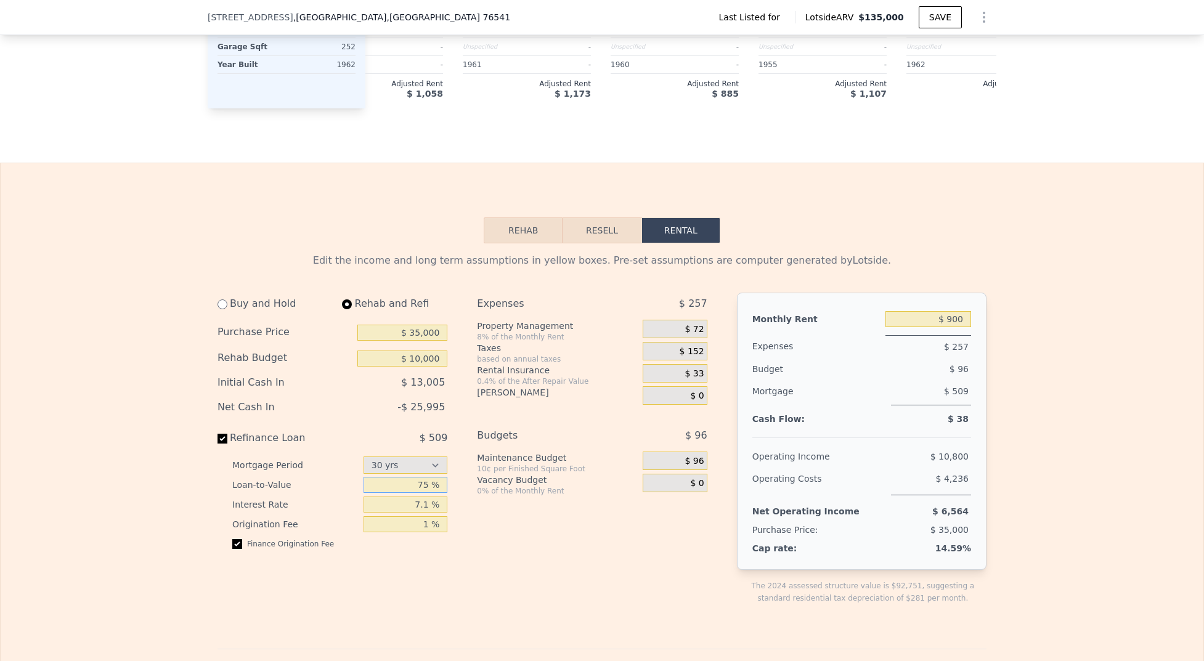
click at [402, 489] on input "75 %" at bounding box center [406, 485] width 84 height 16
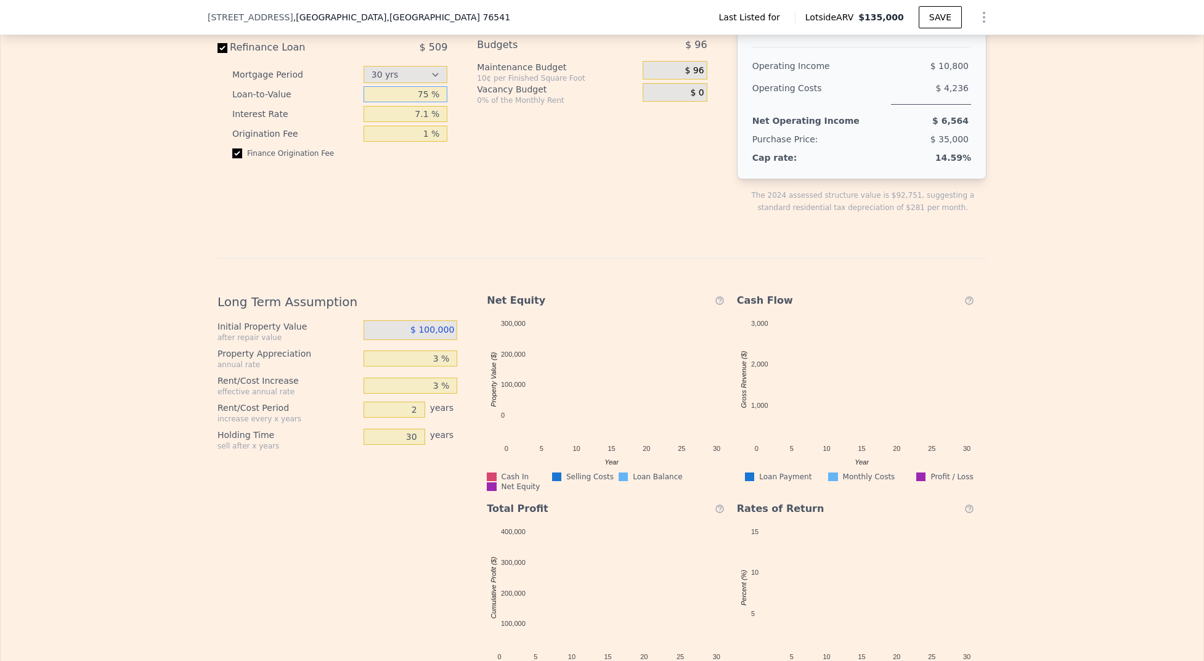
scroll to position [1318, 0]
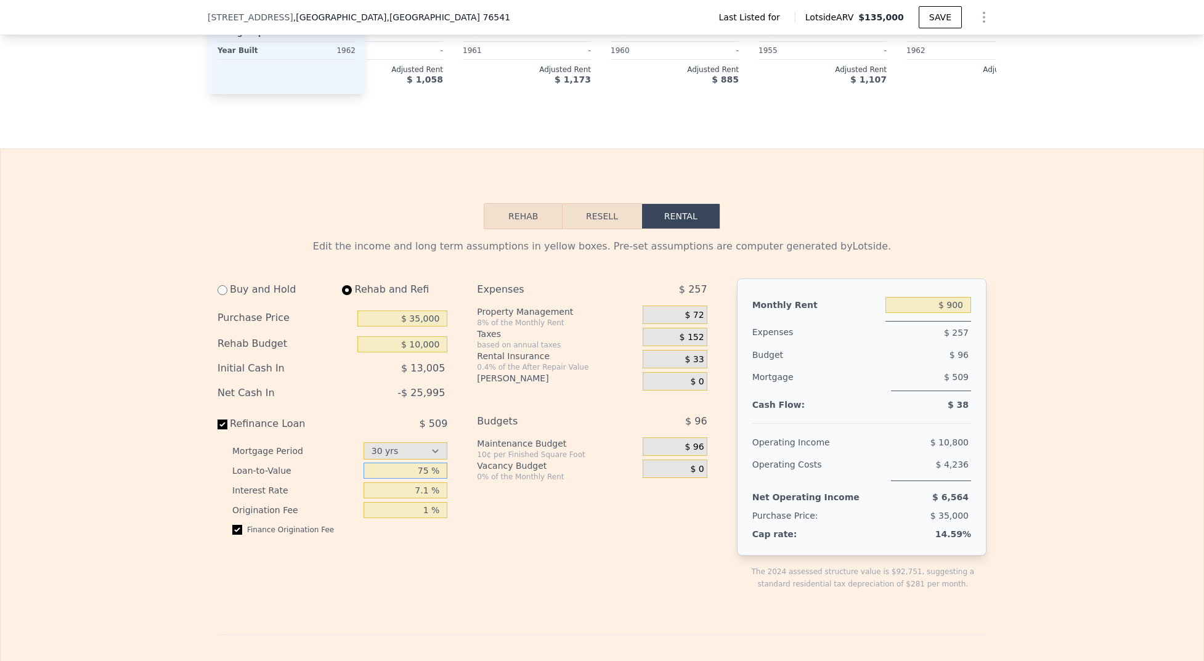
drag, startPoint x: 427, startPoint y: 474, endPoint x: 414, endPoint y: 476, distance: 13.1
click at [414, 476] on input "75 %" at bounding box center [406, 471] width 84 height 16
click at [430, 532] on div "Finance Origination Fee" at bounding box center [339, 535] width 215 height 20
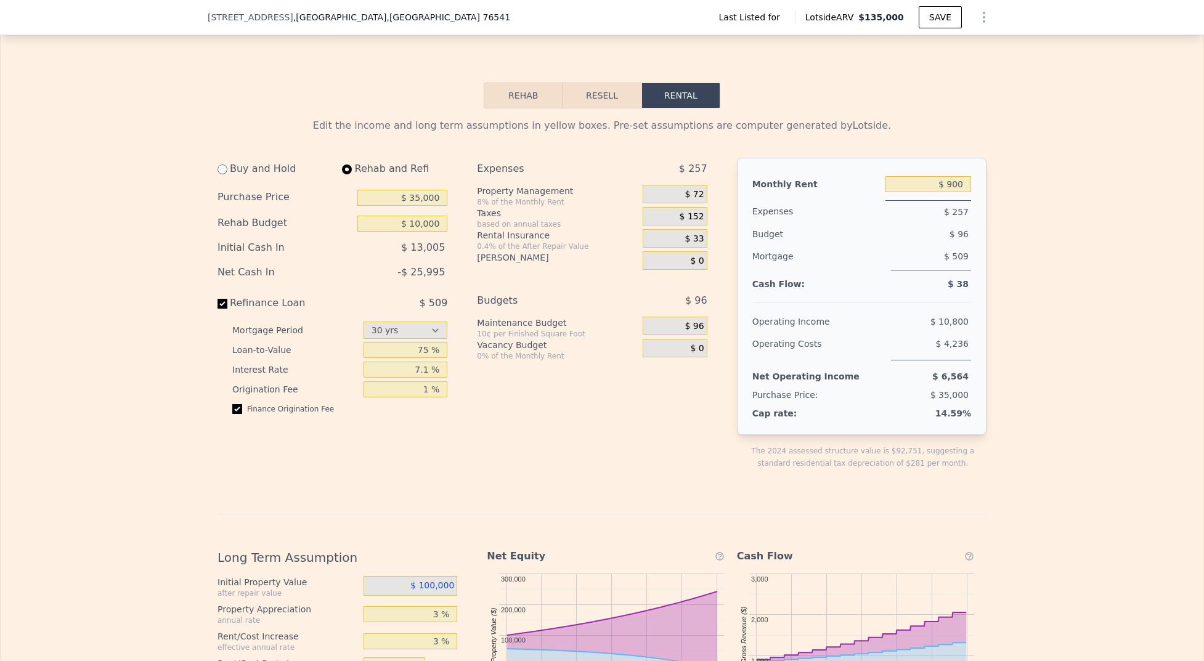
click at [471, 453] on div "Buy and Hold Rehab and Refi Purchase Price $ 35,000 Rehab Budget $ 10,000 Initi…" at bounding box center [468, 324] width 500 height 332
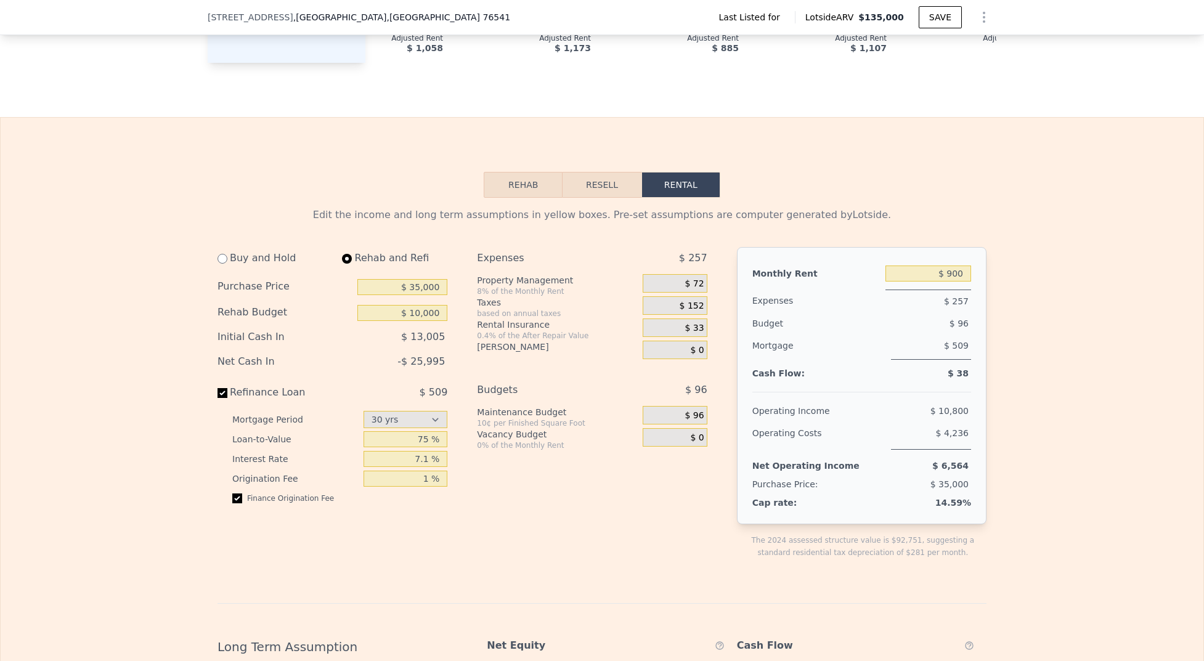
scroll to position [1357, 0]
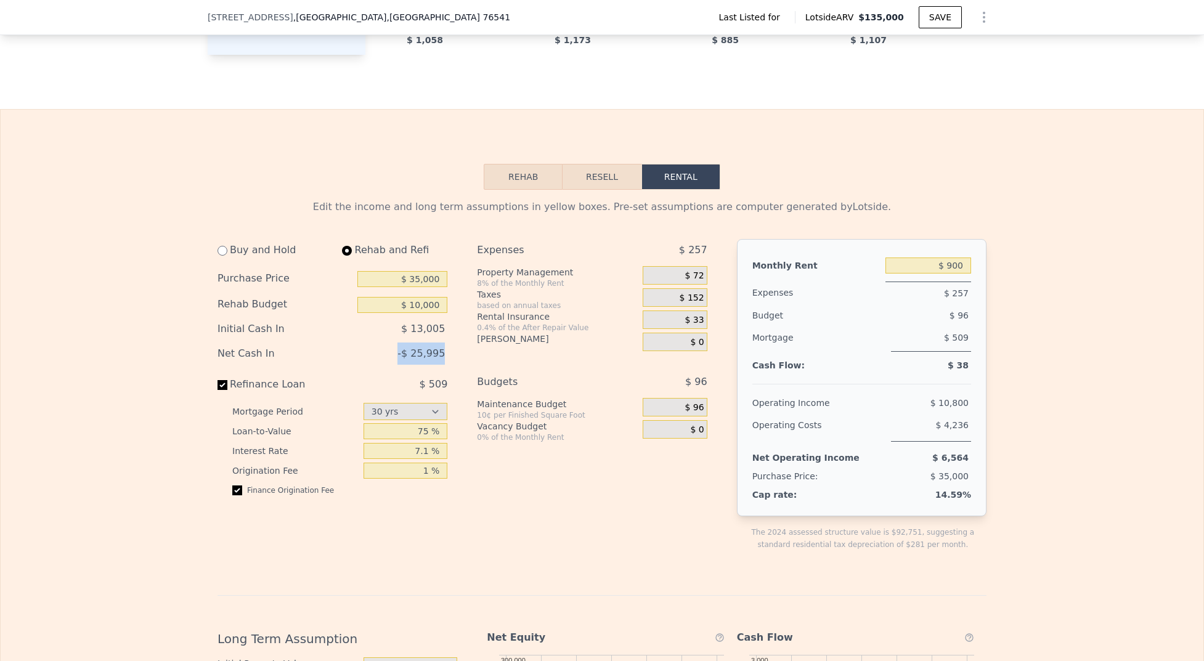
drag, startPoint x: 447, startPoint y: 361, endPoint x: 397, endPoint y: 355, distance: 49.6
click at [397, 355] on div "Buy and Hold Rehab and Refi Purchase Price $ 35,000 Rehab Budget $ 10,000 Initi…" at bounding box center [338, 405] width 240 height 332
drag, startPoint x: 414, startPoint y: 453, endPoint x: 433, endPoint y: 454, distance: 19.7
click at [433, 454] on input "7.1 %" at bounding box center [406, 451] width 84 height 16
type input "8 %"
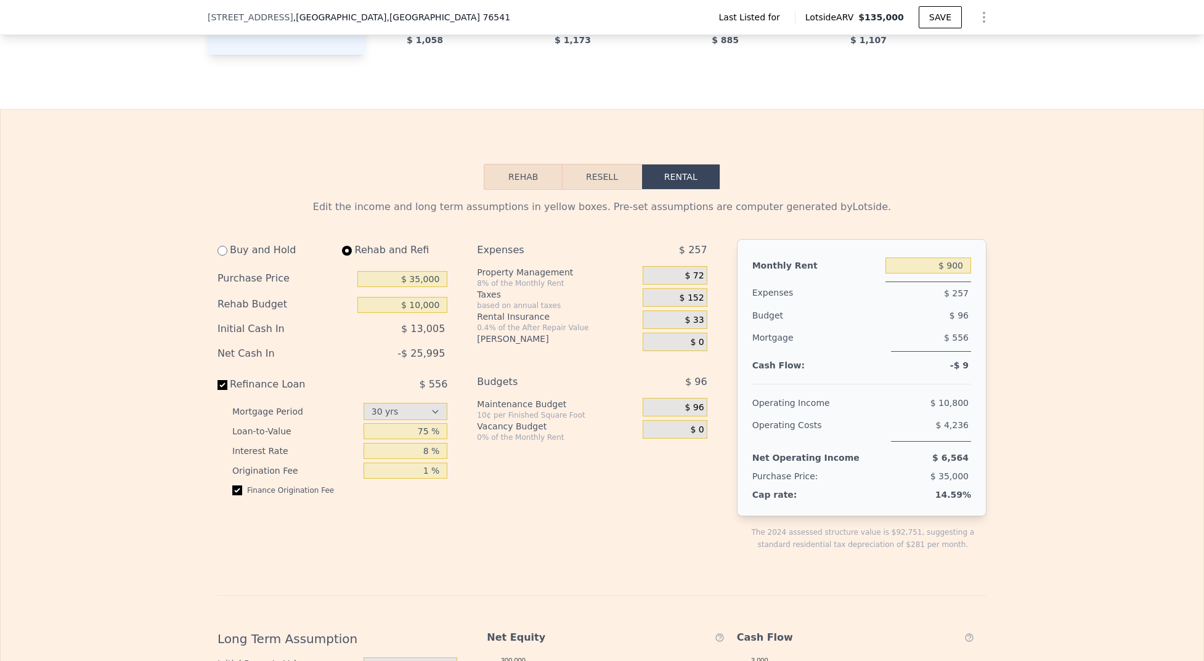
click at [512, 484] on div "Expenses $ 257 Property Management 8% of the Monthly Rent $ 72 Taxes based on a…" at bounding box center [597, 405] width 240 height 332
drag, startPoint x: 417, startPoint y: 472, endPoint x: 426, endPoint y: 475, distance: 9.6
click at [426, 475] on input "1 %" at bounding box center [406, 471] width 84 height 16
type input "2 %"
click at [569, 549] on div "Expenses $ 257 Property Management 8% of the Monthly Rent $ 72 Taxes based on a…" at bounding box center [597, 405] width 240 height 332
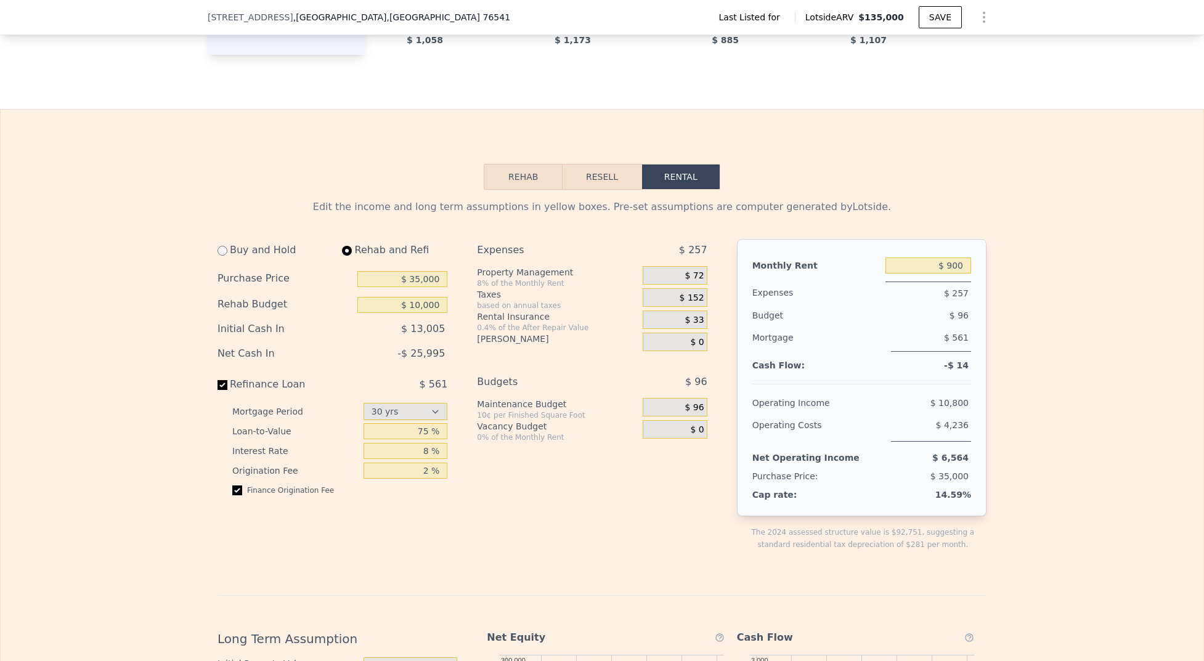
select select "30"
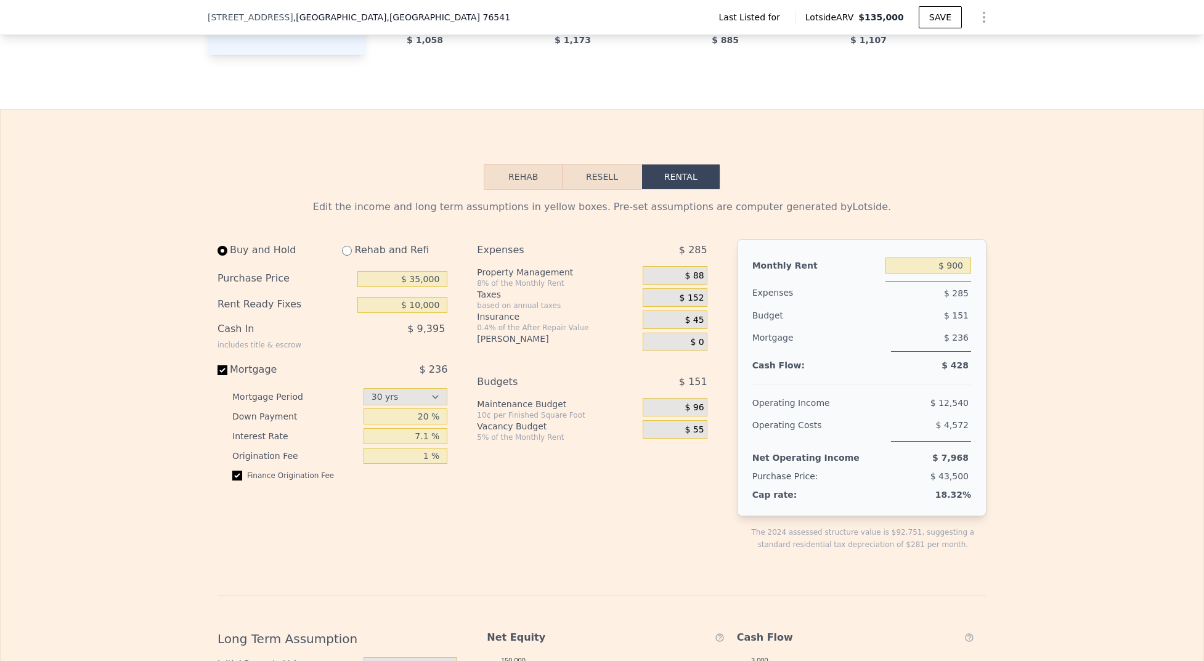
type input "$ 1,100"
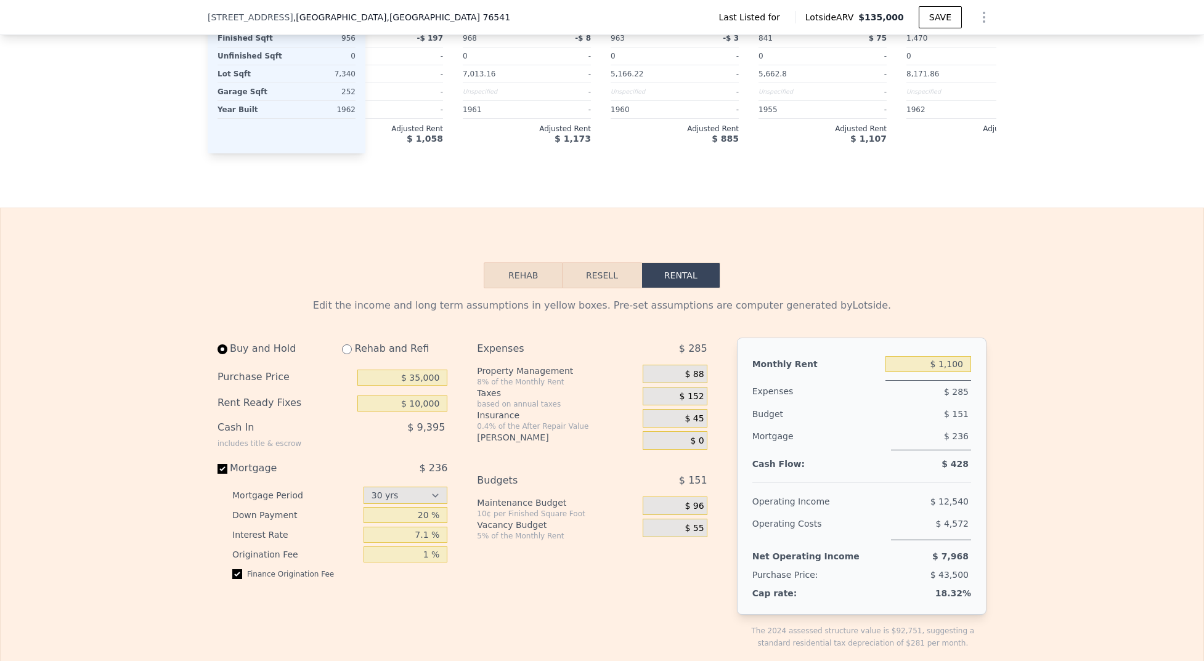
scroll to position [996, 0]
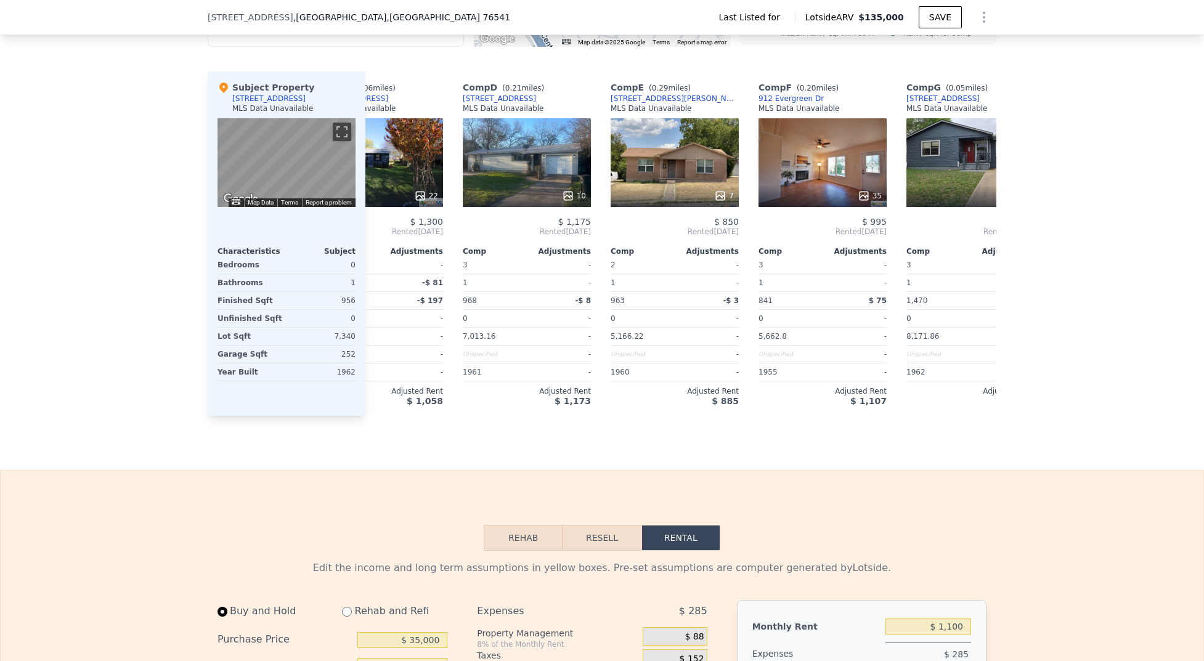
click at [285, 89] on div "Subject Property [STREET_ADDRESS] MLS Data Unavailable" at bounding box center [287, 99] width 138 height 37
copy div "[STREET_ADDRESS]"
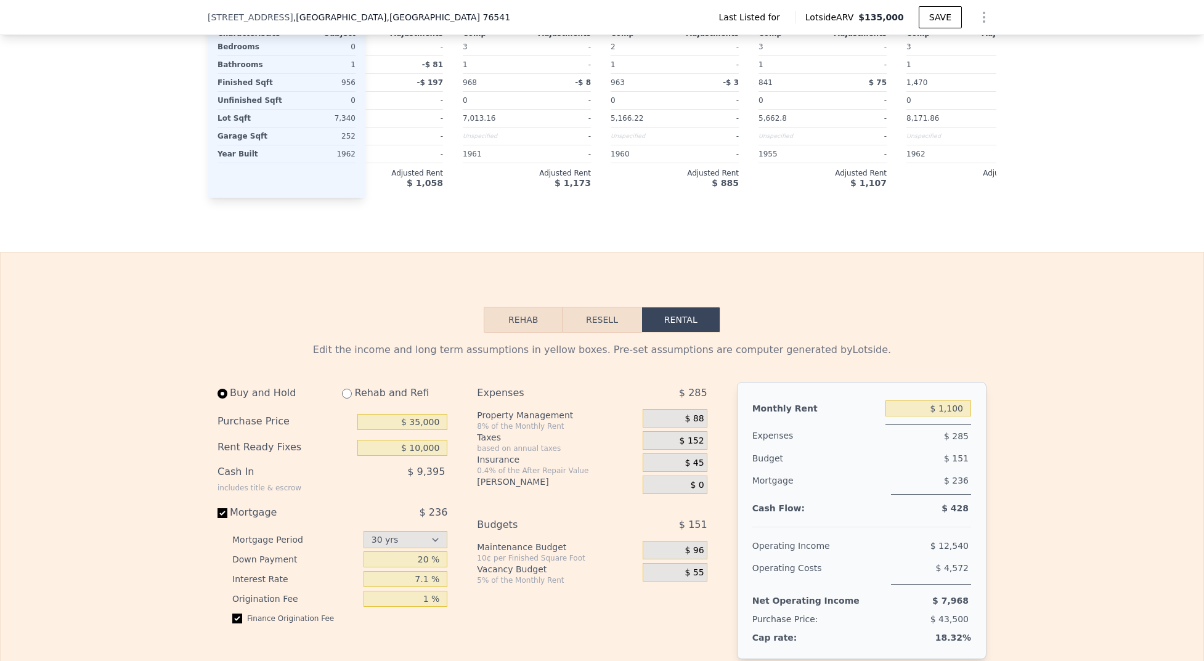
scroll to position [1354, 0]
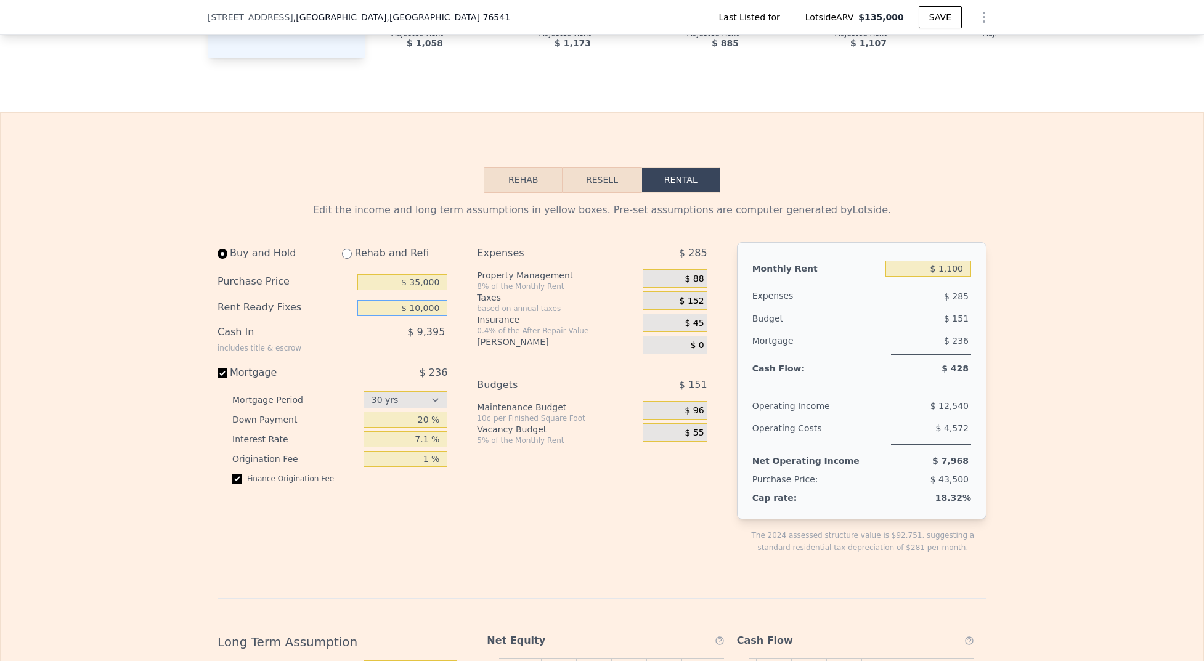
drag, startPoint x: 396, startPoint y: 310, endPoint x: 481, endPoint y: 301, distance: 85.5
click at [482, 301] on div "Buy and Hold Rehab and Refi Purchase Price $ 35,000 Rent Ready Fixes $ 10,000 C…" at bounding box center [468, 408] width 500 height 332
click at [512, 190] on button "Rehab" at bounding box center [523, 180] width 79 height 26
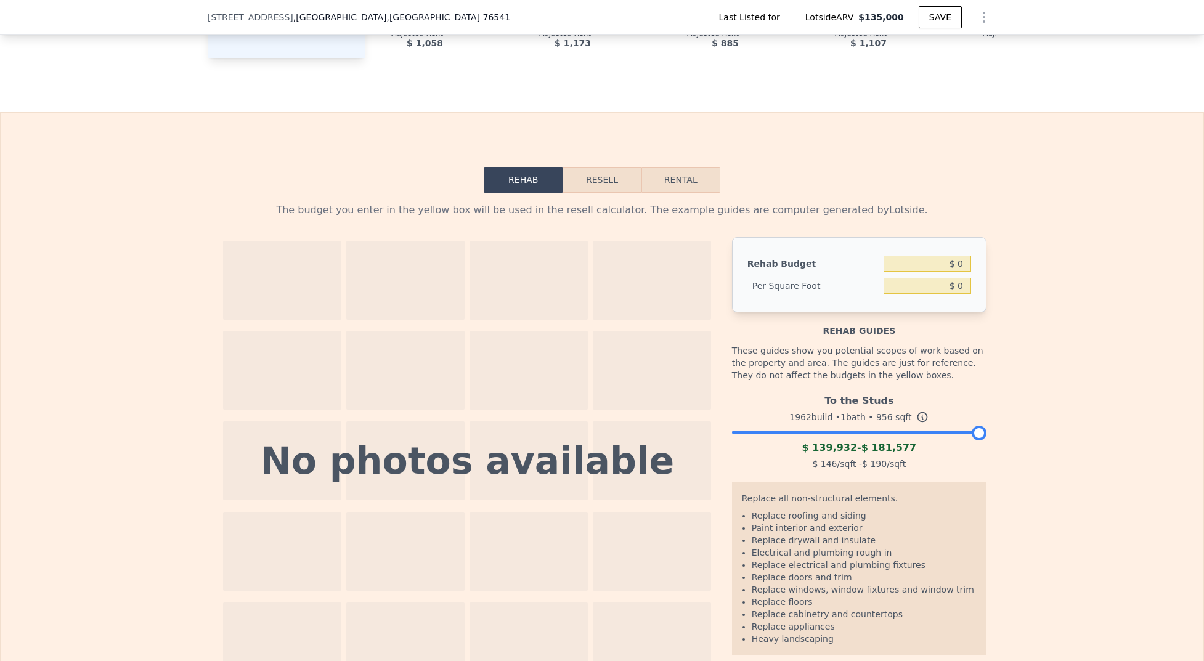
click at [595, 189] on button "Resell" at bounding box center [602, 180] width 78 height 26
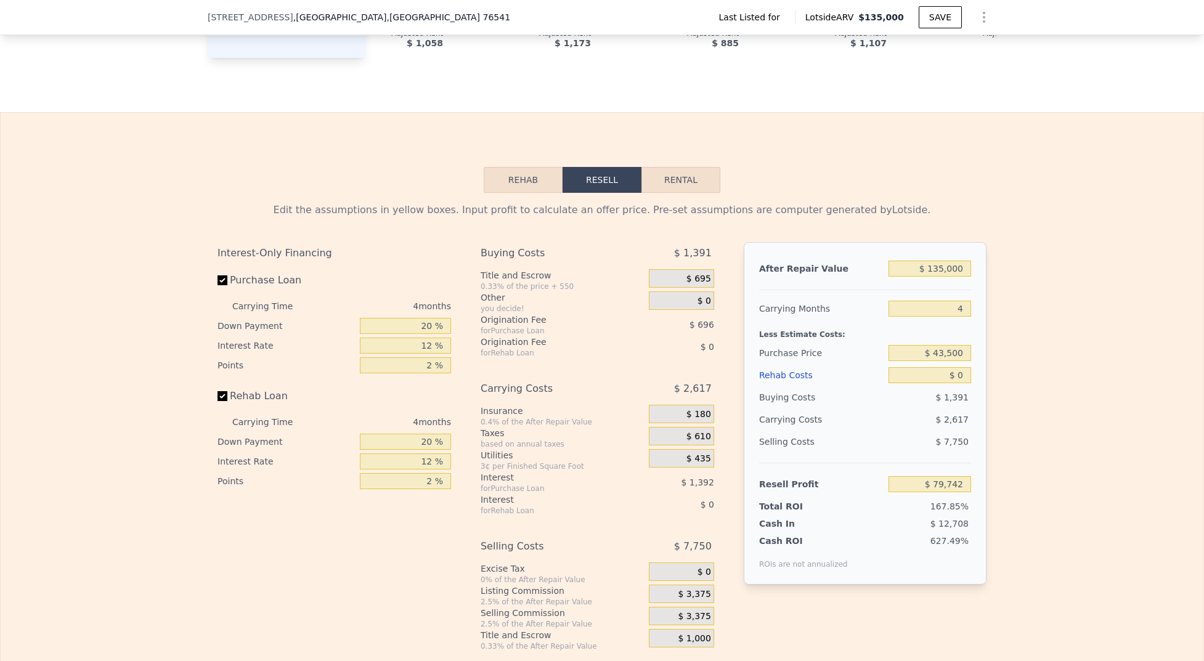
click at [531, 181] on button "Rehab" at bounding box center [523, 180] width 79 height 26
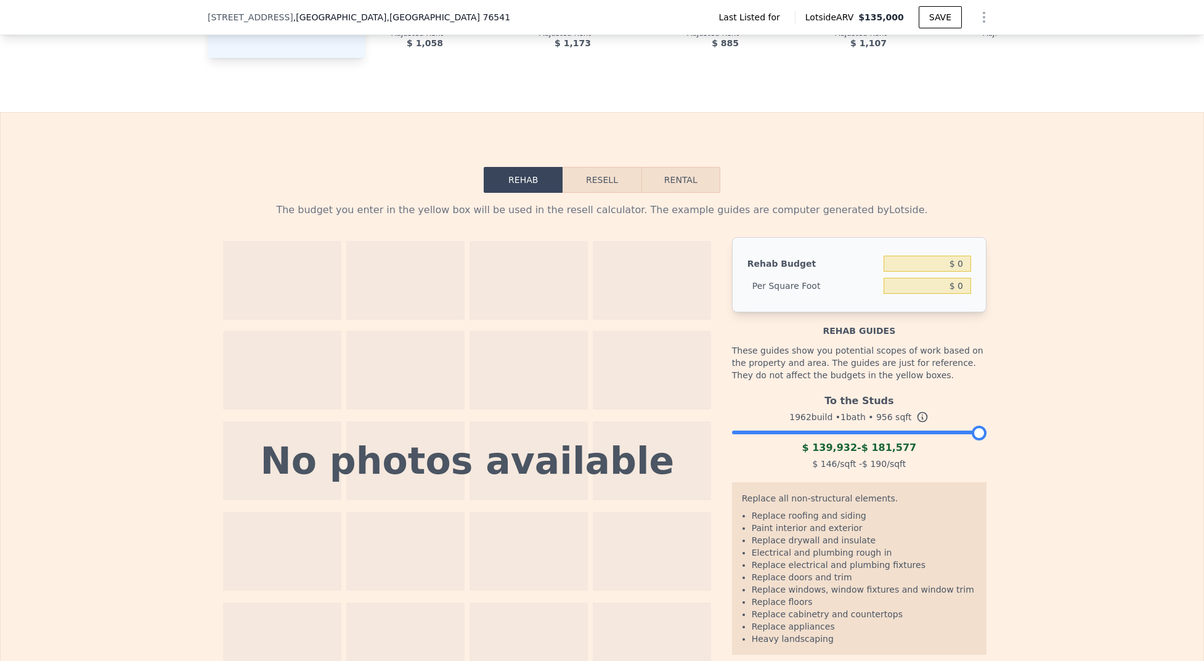
click at [655, 179] on button "Rental" at bounding box center [681, 180] width 79 height 26
select select "30"
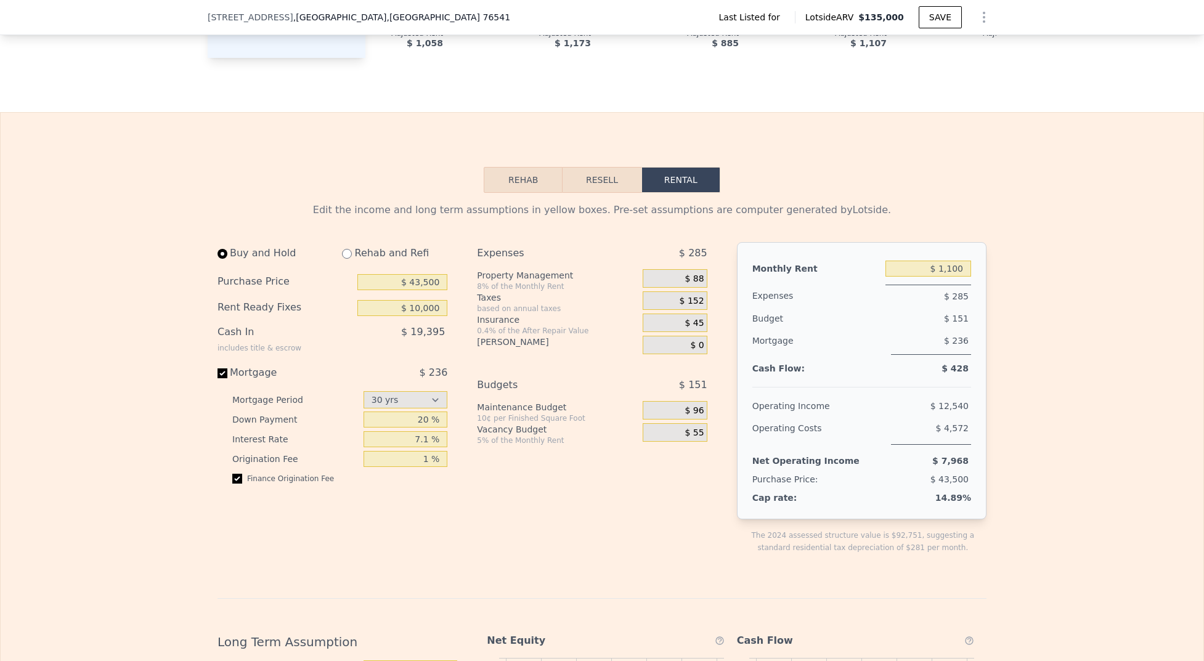
click at [353, 251] on div "Rehab and Refi" at bounding box center [389, 253] width 115 height 22
click at [348, 257] on div "Rehab and Refi" at bounding box center [389, 253] width 115 height 22
click at [344, 256] on input "radio" at bounding box center [347, 254] width 10 height 10
radio input "true"
select select "30"
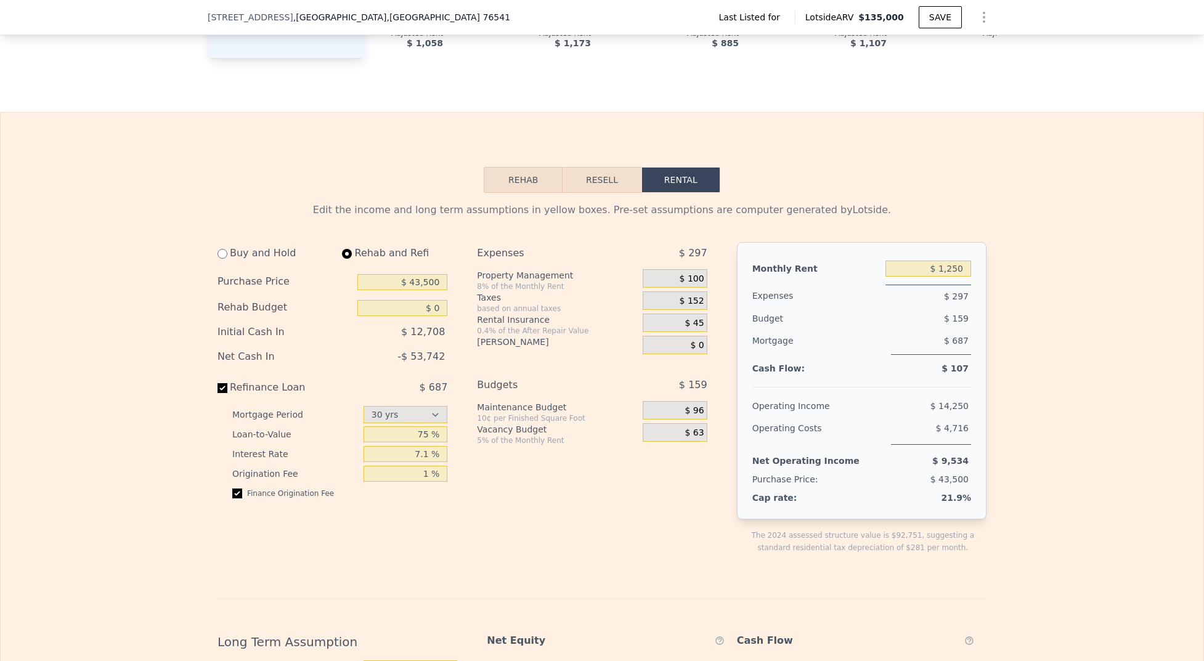
type input "$ 0"
type input "$ 1,250"
drag, startPoint x: 388, startPoint y: 286, endPoint x: 503, endPoint y: 293, distance: 114.9
click at [503, 294] on div "Buy and Hold Rehab and Refi Purchase Price $ 43,500 Rehab Budget $ 0 Initial Ca…" at bounding box center [468, 408] width 500 height 332
type input "$ 35,000"
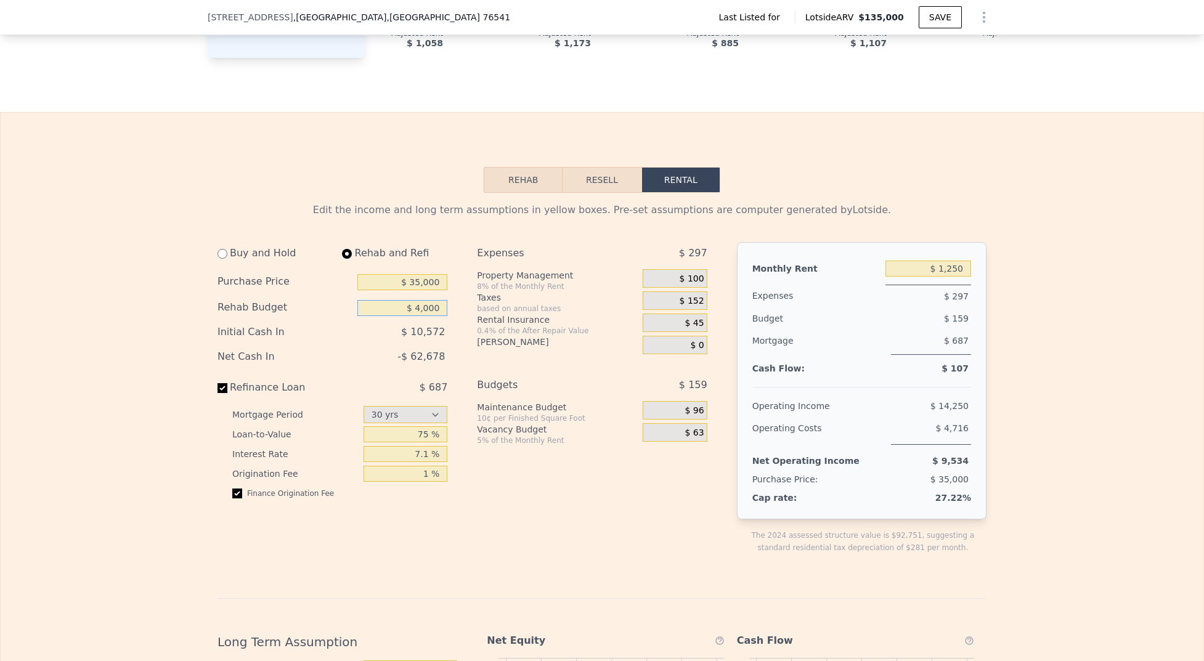
type input "$ 40,000"
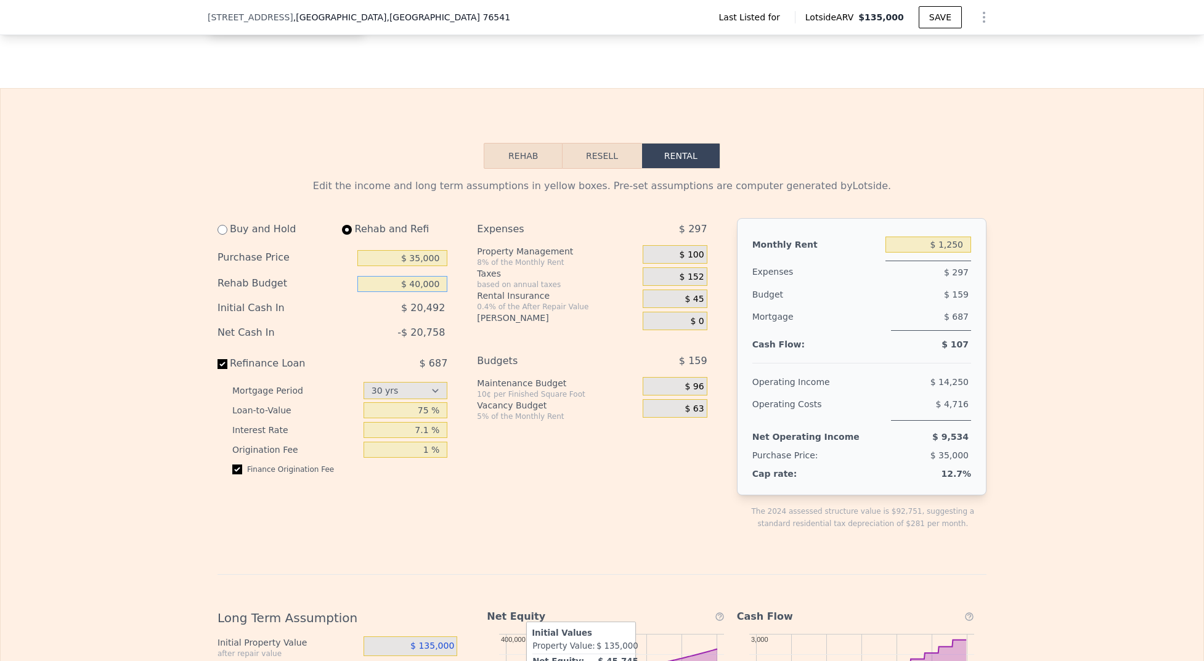
scroll to position [1624, 0]
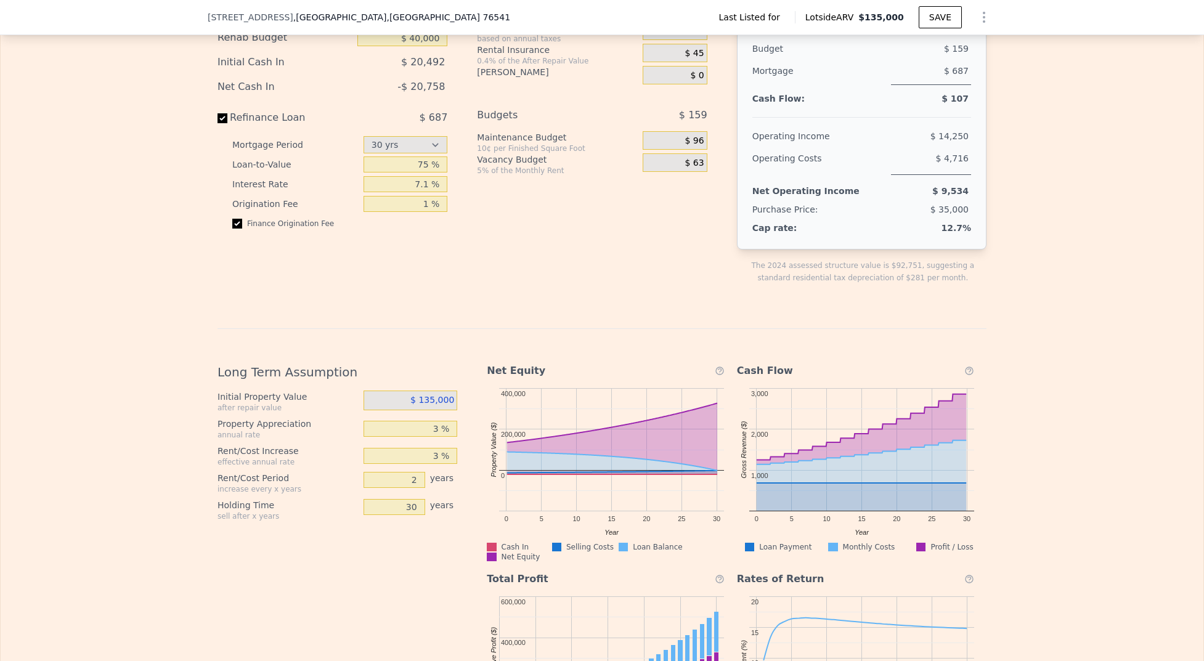
drag, startPoint x: 393, startPoint y: 398, endPoint x: 401, endPoint y: 399, distance: 8.6
click at [401, 399] on div "$ 135,000" at bounding box center [411, 401] width 94 height 20
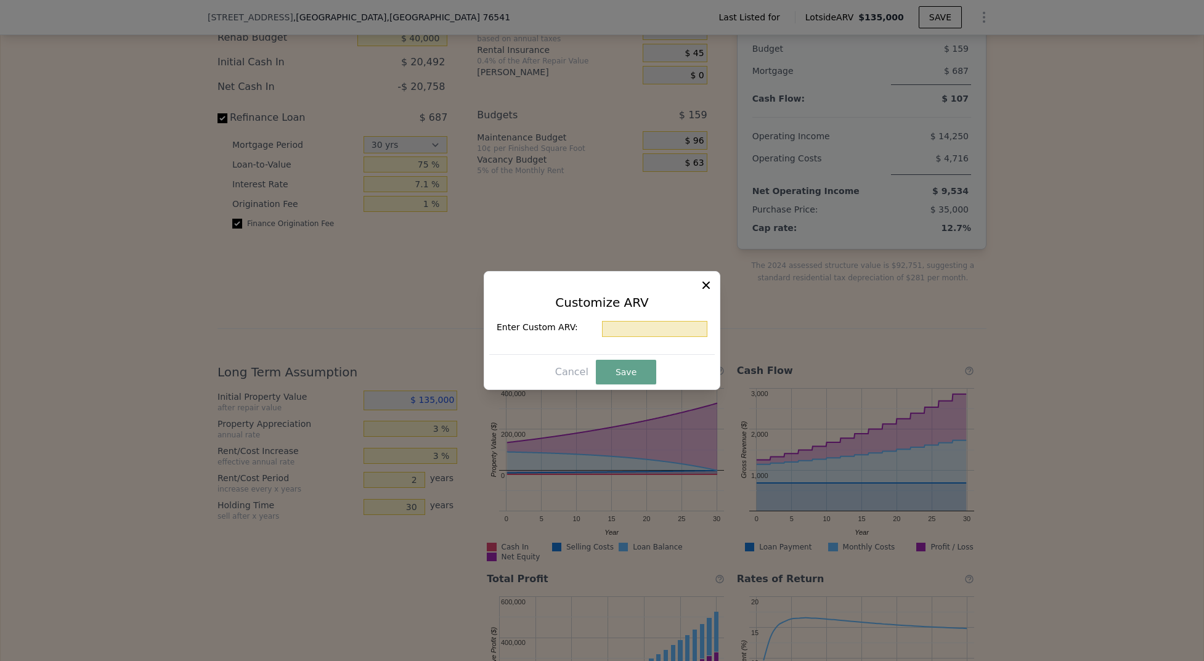
click at [629, 311] on div "Customize ARV Enter Custom ARV:" at bounding box center [602, 321] width 226 height 68
click at [629, 327] on input "text" at bounding box center [654, 329] width 105 height 16
type input "$ 115,000"
click at [635, 369] on button "Save" at bounding box center [626, 372] width 60 height 25
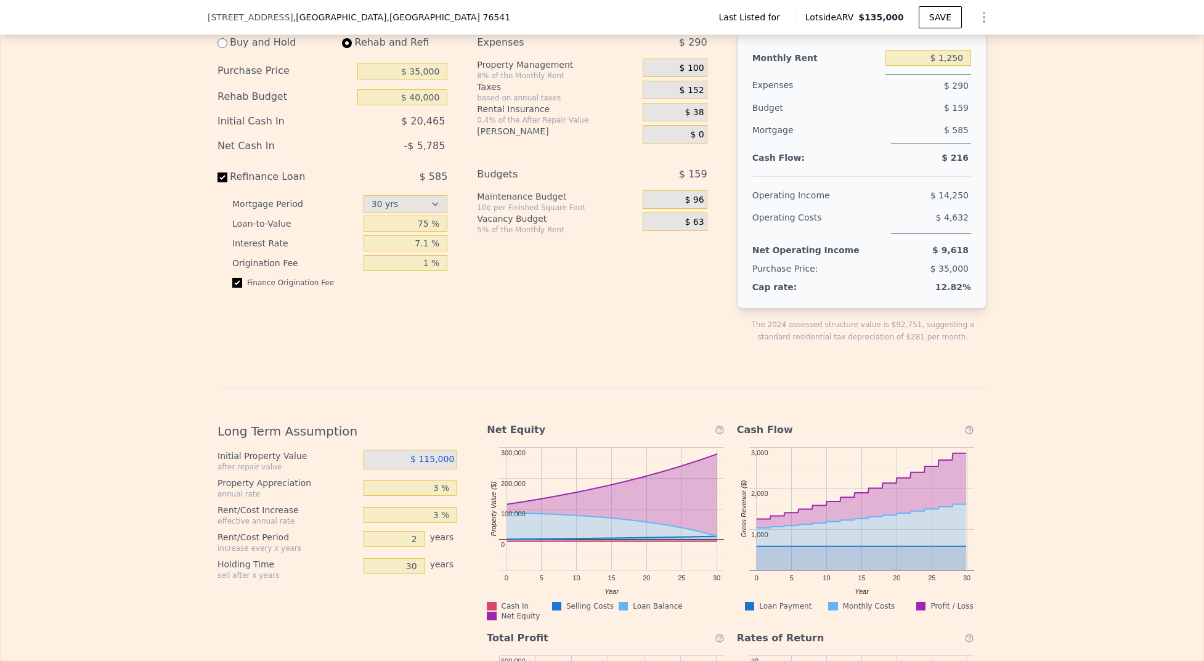
scroll to position [1509, 0]
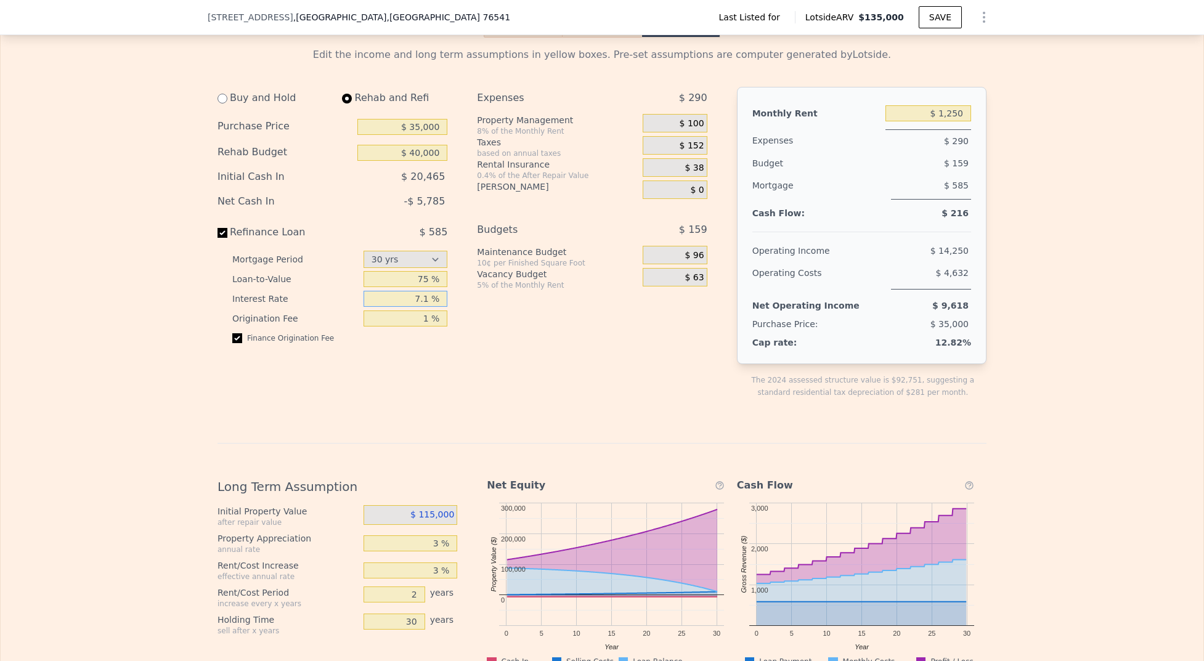
click at [417, 307] on input "7.1 %" at bounding box center [406, 299] width 84 height 16
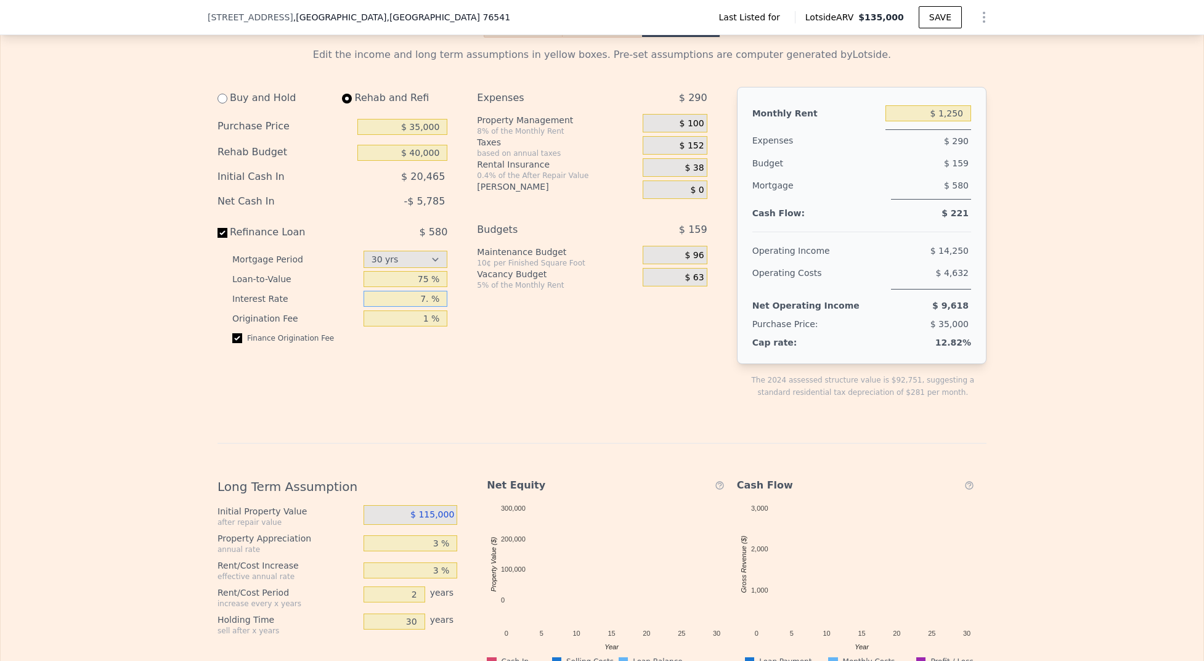
type input "7 %"
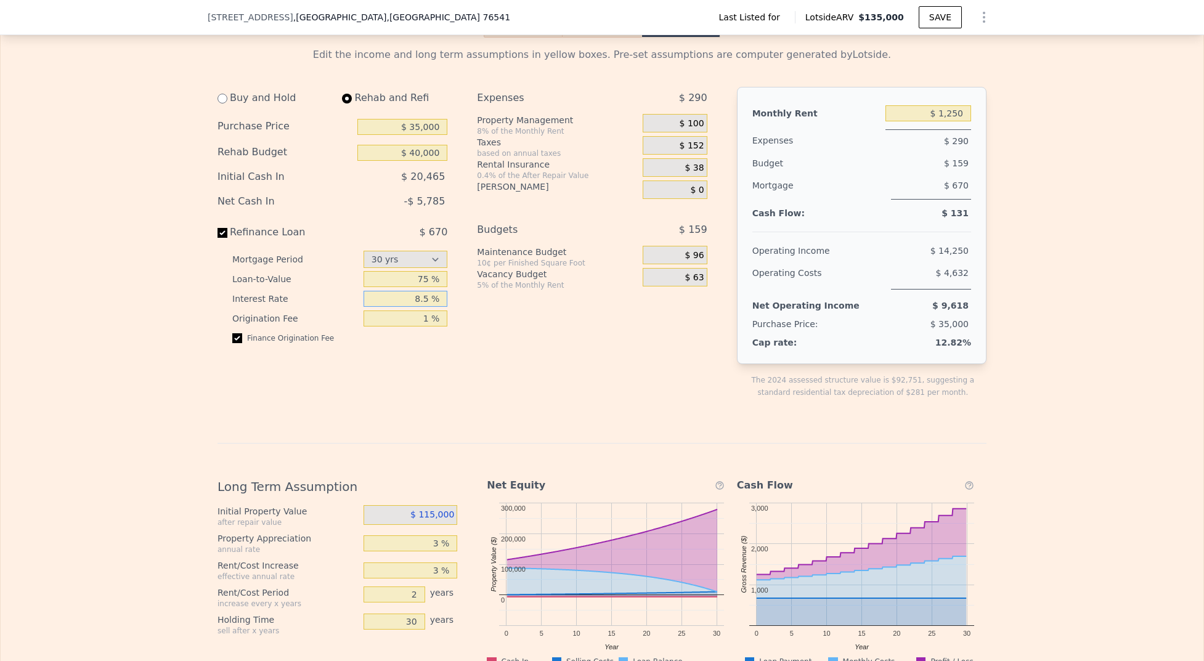
type input "8.5 %"
click at [668, 452] on div "Long Term Assumption Initial Property Value after repair value $ 115,000 Proper…" at bounding box center [602, 659] width 769 height 432
drag, startPoint x: 917, startPoint y: 118, endPoint x: 997, endPoint y: 121, distance: 80.2
click at [997, 121] on div "Edit the income and long term assumptions in yellow boxes. Pre-set assumptions …" at bounding box center [602, 456] width 1203 height 837
type input "$ 900"
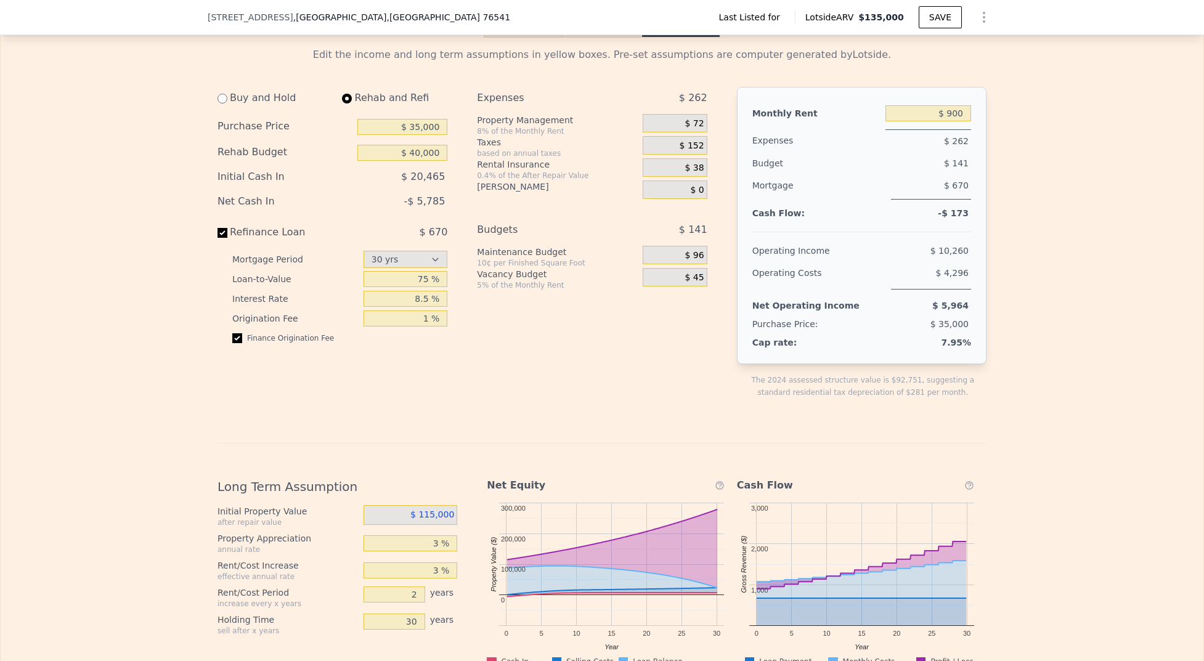
click at [720, 312] on div "Buy and Hold Rehab and Refi Purchase Price $ 35,000 Rehab Budget $ 40,000 Initi…" at bounding box center [602, 253] width 769 height 332
drag, startPoint x: 918, startPoint y: 397, endPoint x: 932, endPoint y: 398, distance: 13.6
click at [932, 398] on div "The 2024 assessed structure value is $92,751, suggesting a standard residential…" at bounding box center [863, 386] width 247 height 25
drag, startPoint x: 407, startPoint y: 156, endPoint x: 489, endPoint y: 165, distance: 82.4
click at [489, 165] on div "Buy and Hold Rehab and Refi Purchase Price $ 35,000 Rehab Budget $ 40,000 Initi…" at bounding box center [468, 253] width 500 height 332
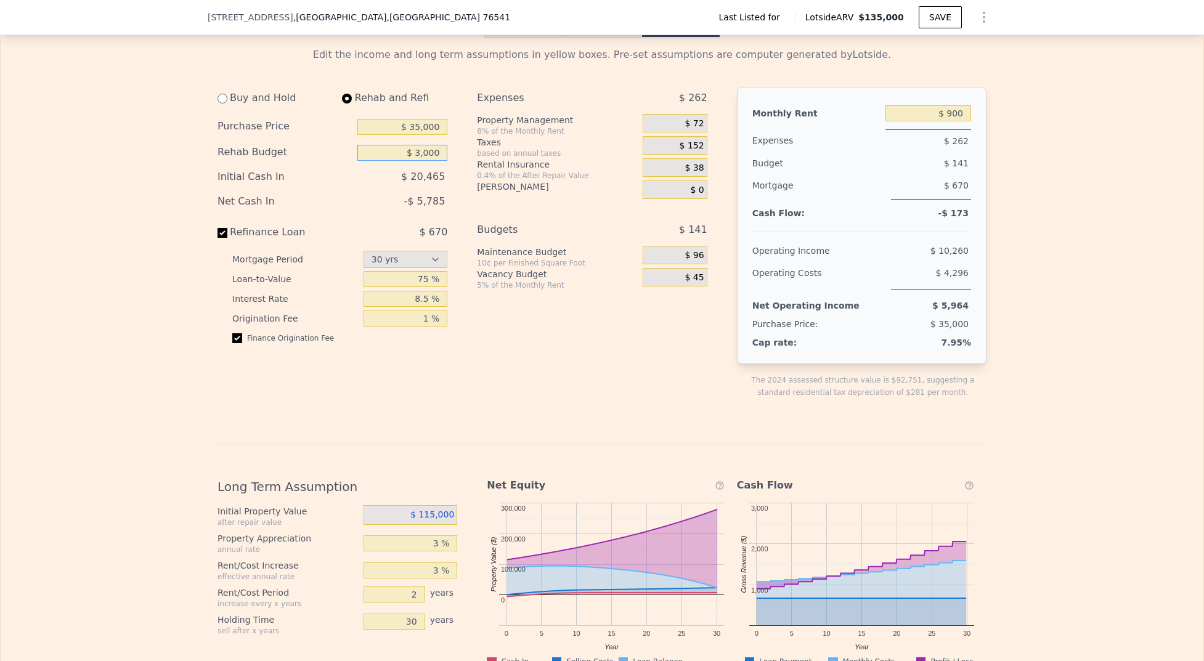
type input "$ 30,000"
drag, startPoint x: 438, startPoint y: 124, endPoint x: 365, endPoint y: 124, distance: 73.3
click at [365, 124] on input "$ 35,000" at bounding box center [402, 127] width 90 height 16
type input "$ 30,000"
click at [519, 328] on div "Expenses $ 262 Property Management 8% of the Monthly Rent $ 72 Taxes based on a…" at bounding box center [597, 253] width 240 height 332
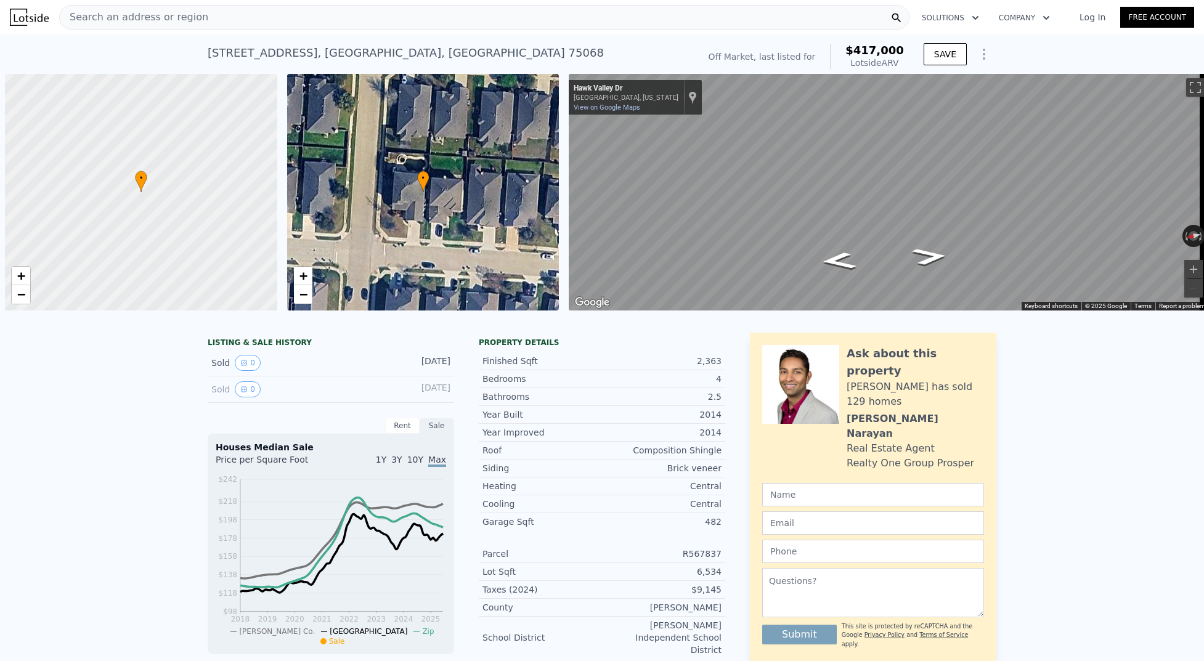
scroll to position [0, 6]
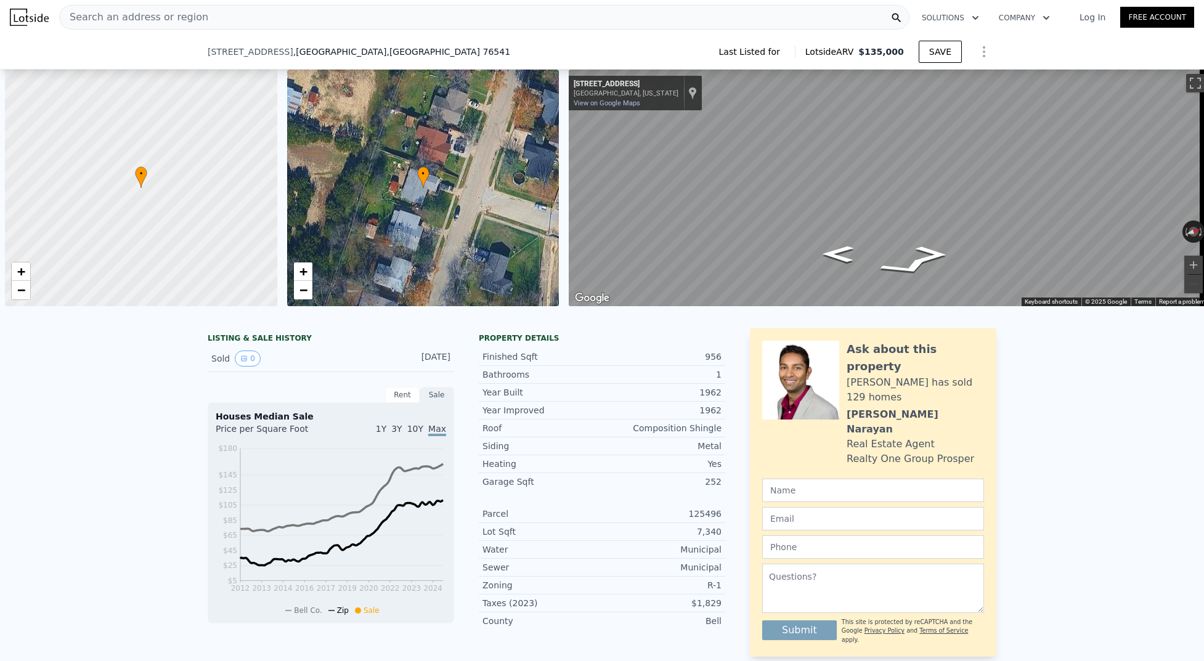
select select "30"
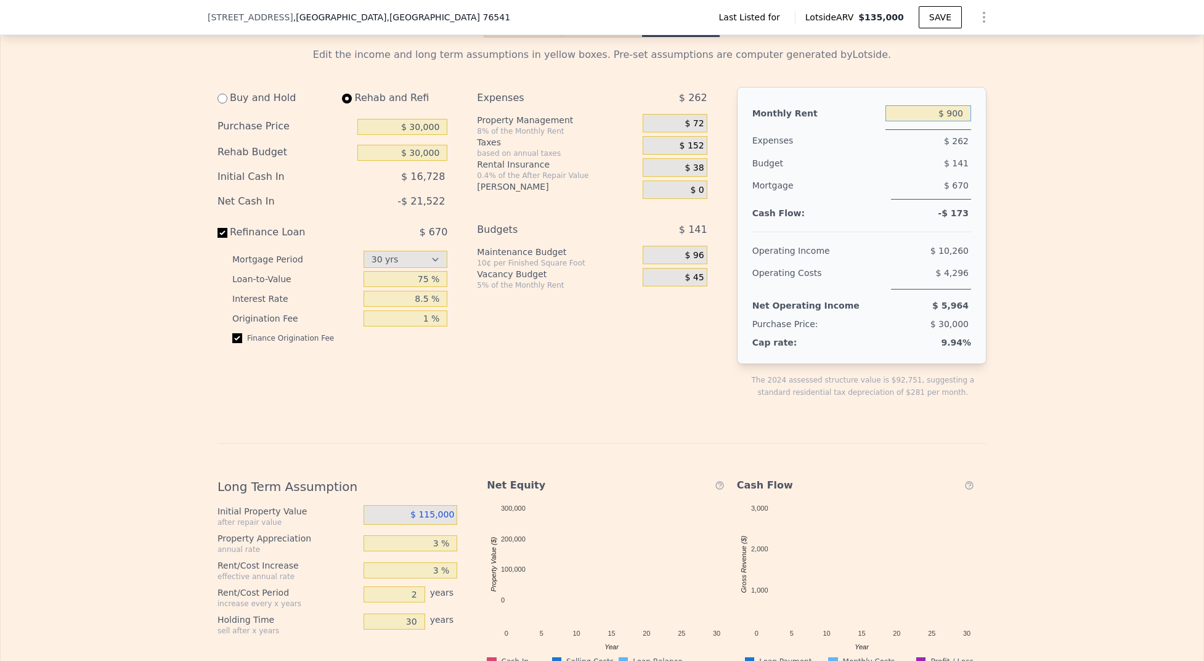
drag, startPoint x: 961, startPoint y: 117, endPoint x: 929, endPoint y: 114, distance: 32.8
click at [929, 114] on input "$ 900" at bounding box center [929, 113] width 86 height 16
type input "$ 950"
